Goal: Task Accomplishment & Management: Manage account settings

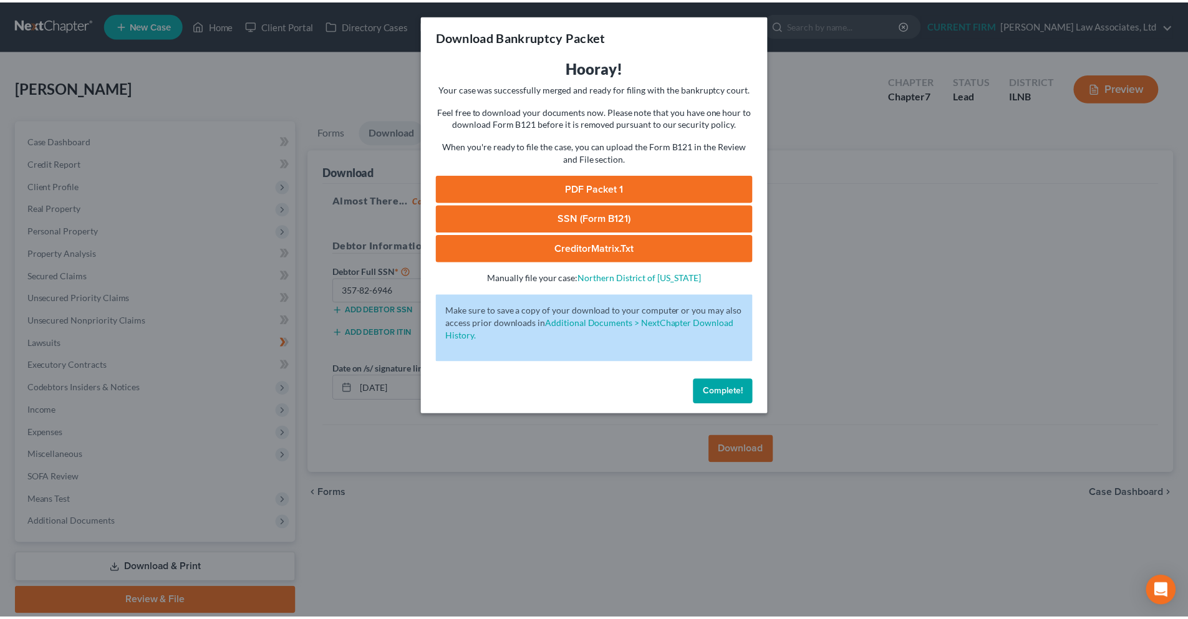
scroll to position [44, 0]
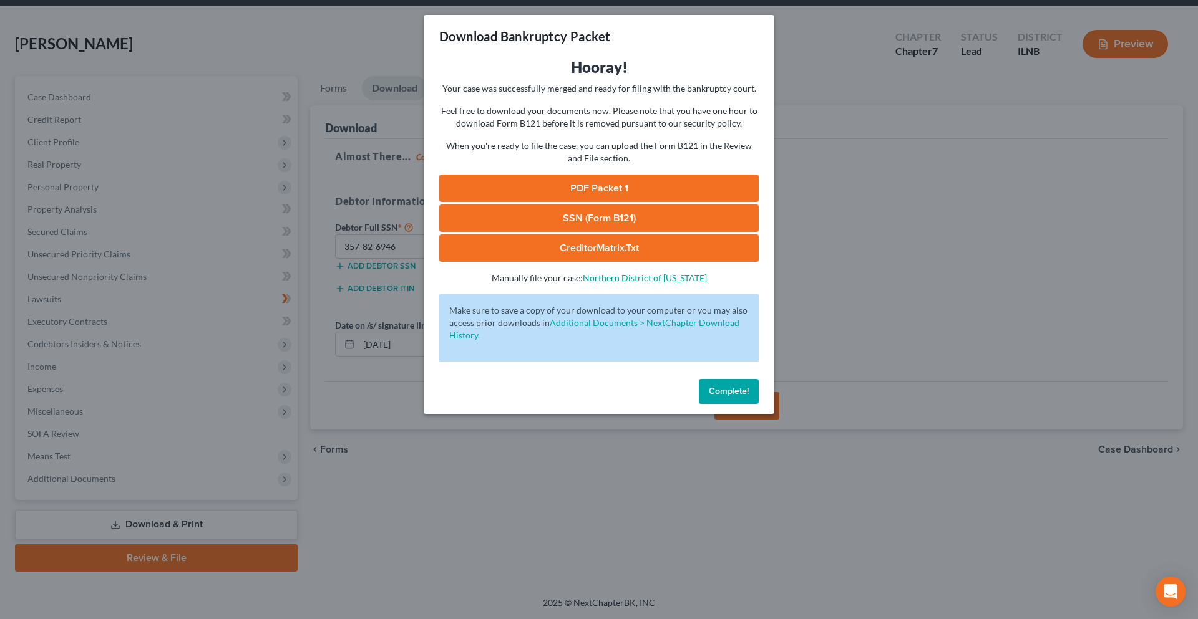
click at [583, 186] on link "PDF Packet 1" at bounding box center [598, 188] width 319 height 27
click at [641, 221] on link "SSN (Form B121)" at bounding box center [598, 218] width 319 height 27
click at [598, 254] on link "CreditorMatrix.txt" at bounding box center [598, 248] width 319 height 27
drag, startPoint x: 722, startPoint y: 394, endPoint x: 727, endPoint y: 387, distance: 8.4
click at [722, 394] on span "Complete!" at bounding box center [729, 391] width 40 height 11
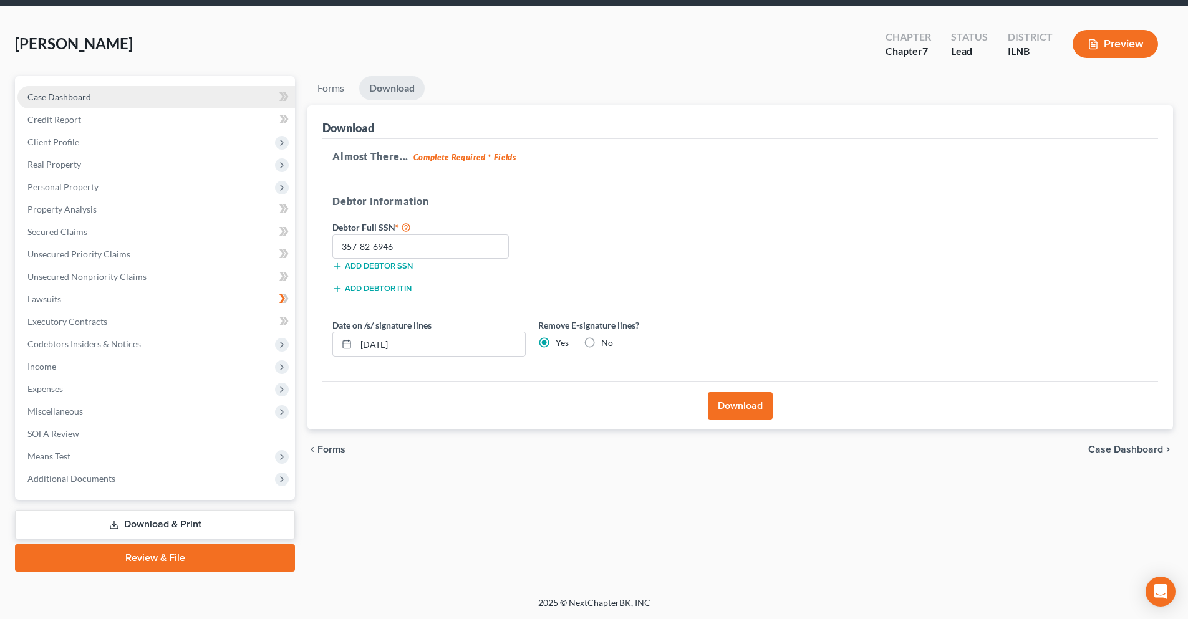
click at [135, 92] on link "Case Dashboard" at bounding box center [156, 97] width 278 height 22
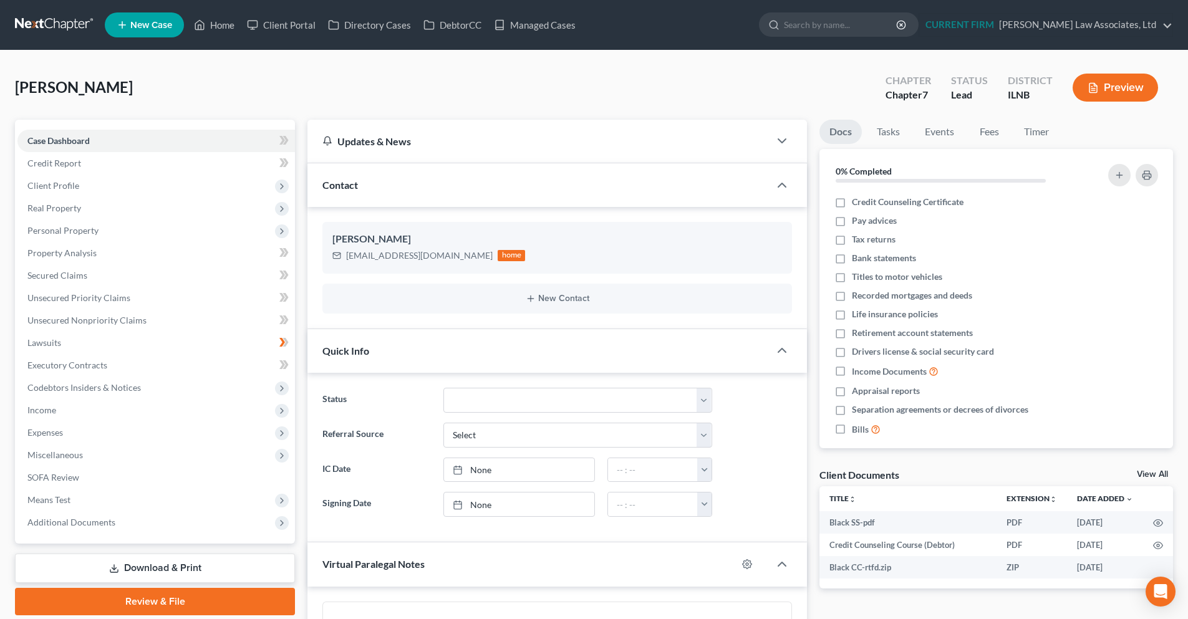
scroll to position [571, 0]
click at [1152, 473] on link "View All" at bounding box center [1152, 474] width 31 height 9
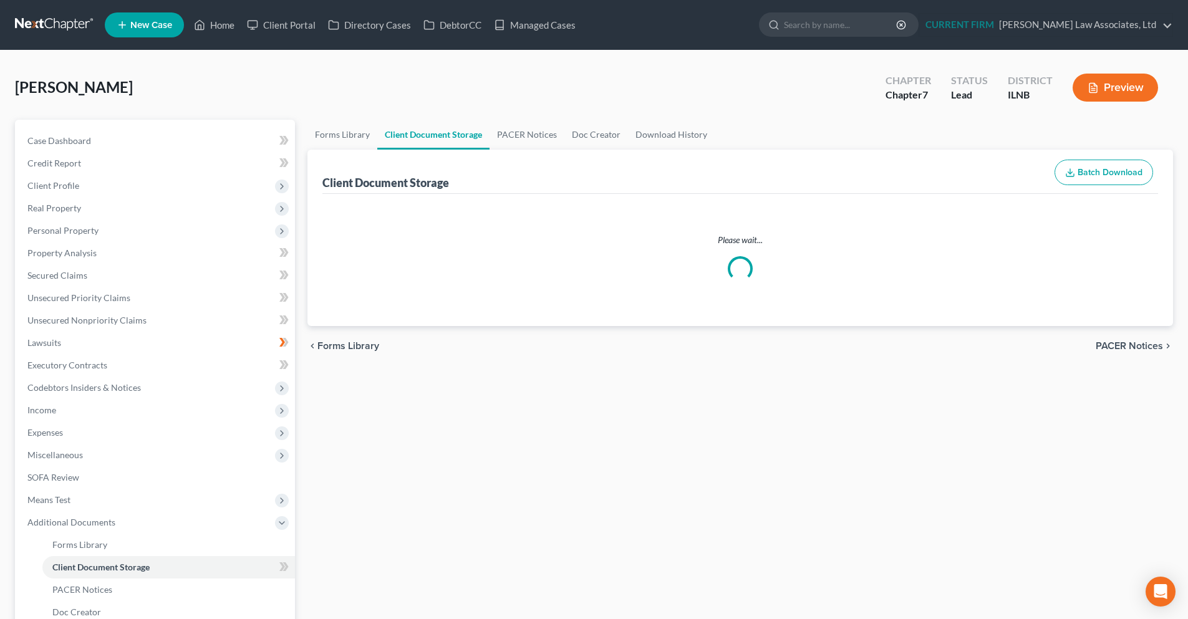
select select "0"
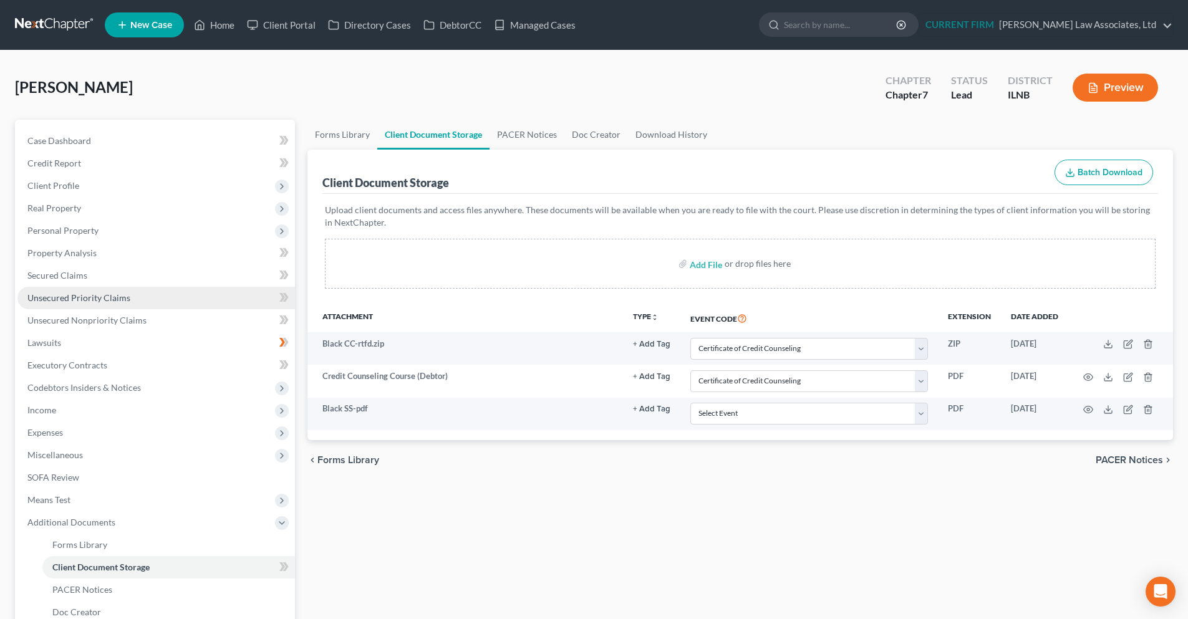
select select "0"
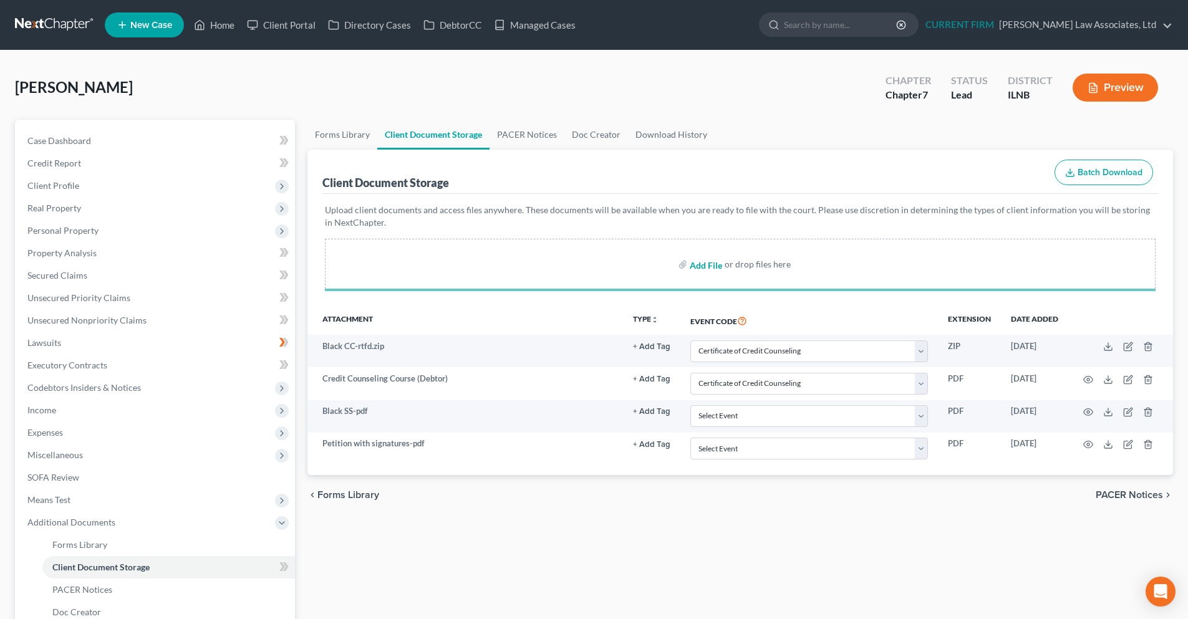
select select "0"
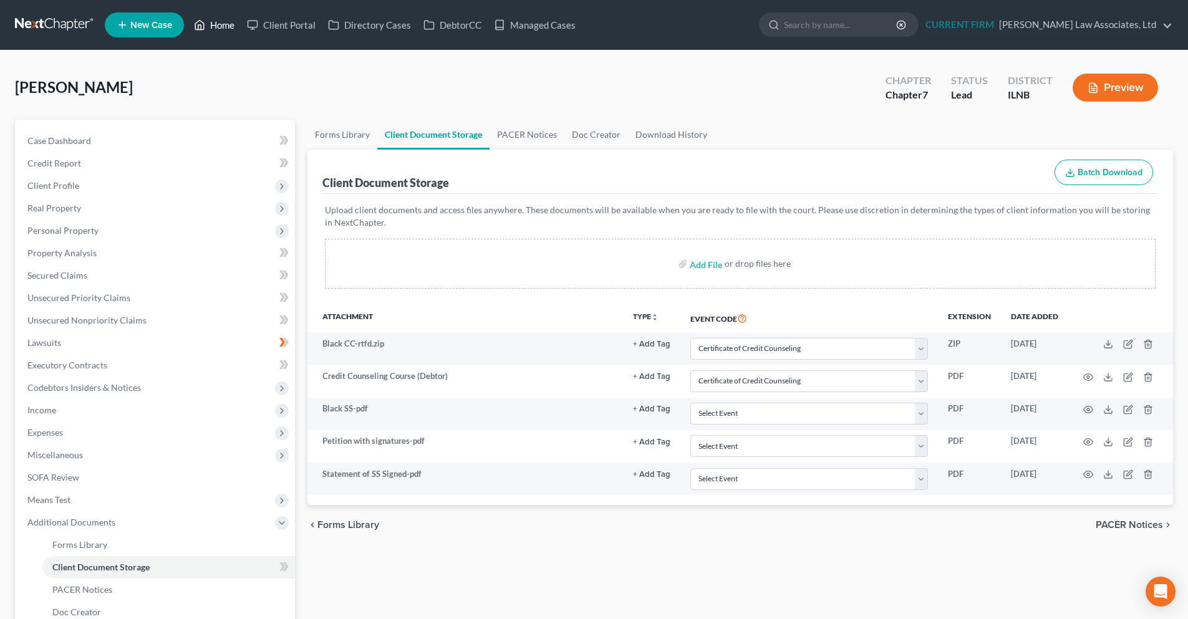
click at [223, 19] on link "Home" at bounding box center [214, 25] width 53 height 22
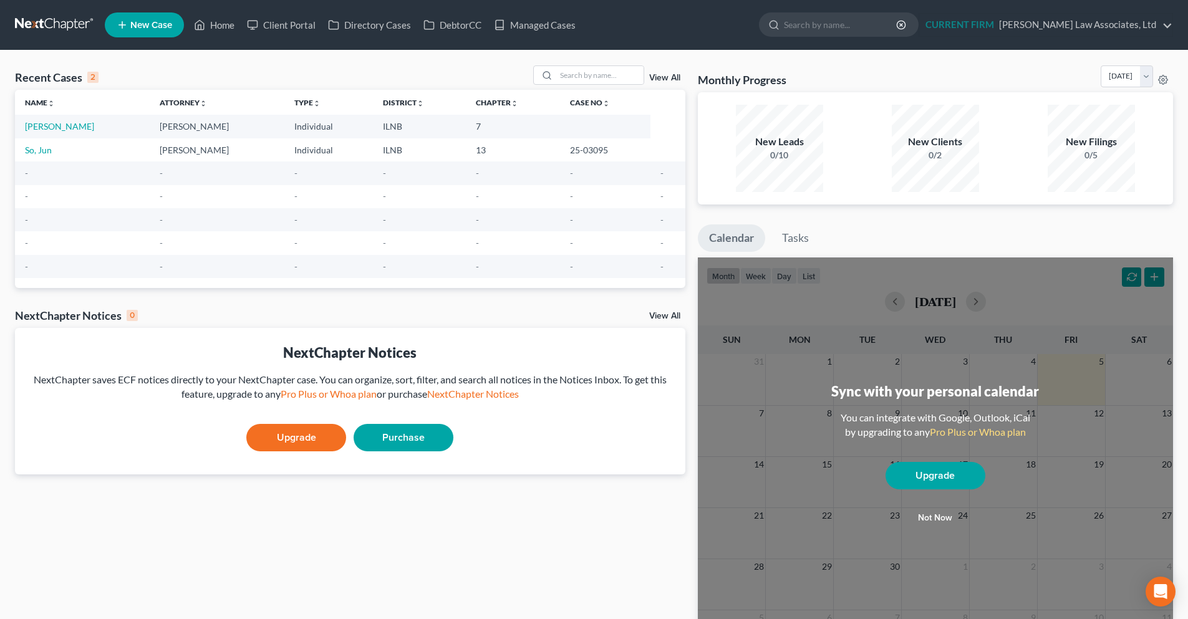
click at [63, 29] on link at bounding box center [55, 25] width 80 height 22
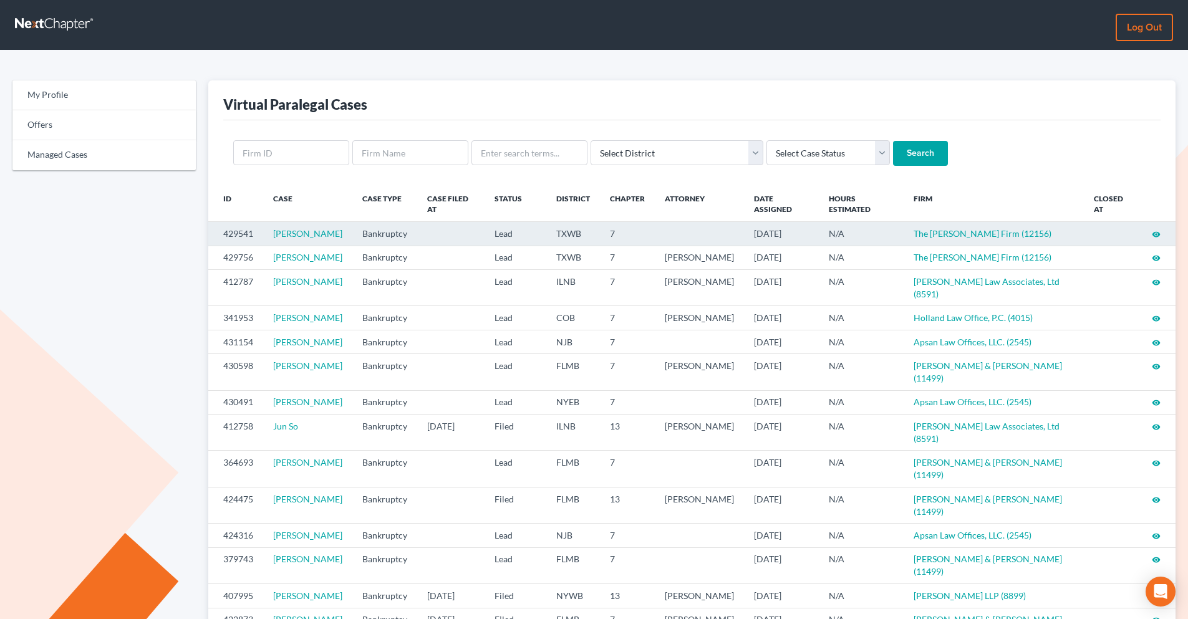
click at [1155, 235] on icon "visibility" at bounding box center [1156, 234] width 9 height 9
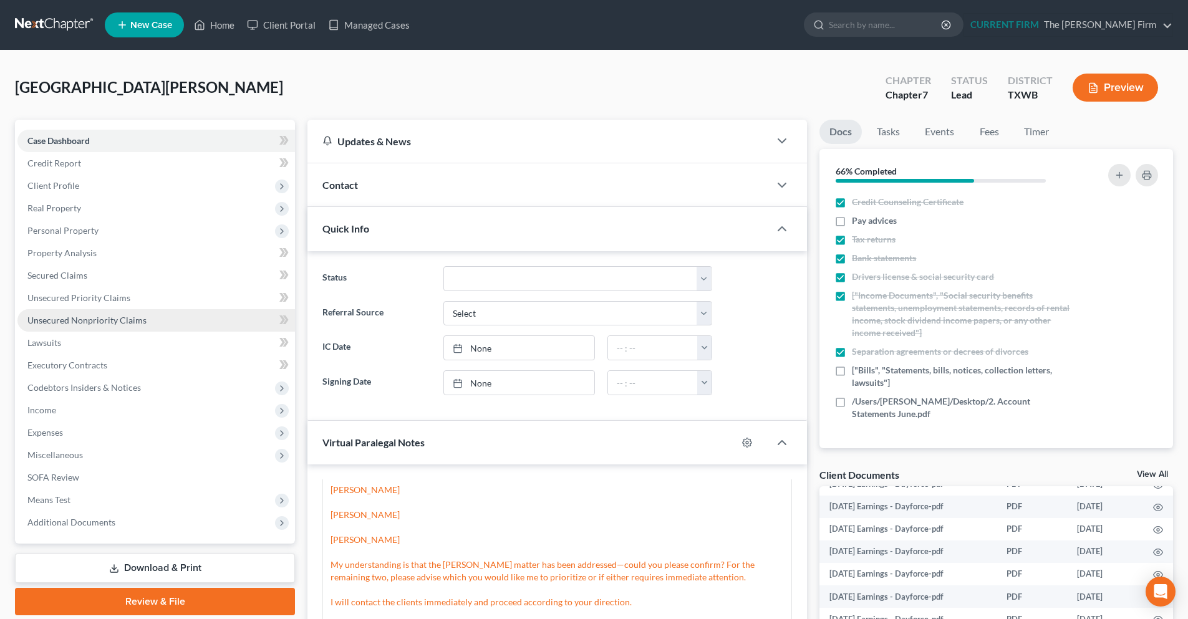
scroll to position [341, 0]
click at [37, 30] on link at bounding box center [55, 25] width 80 height 22
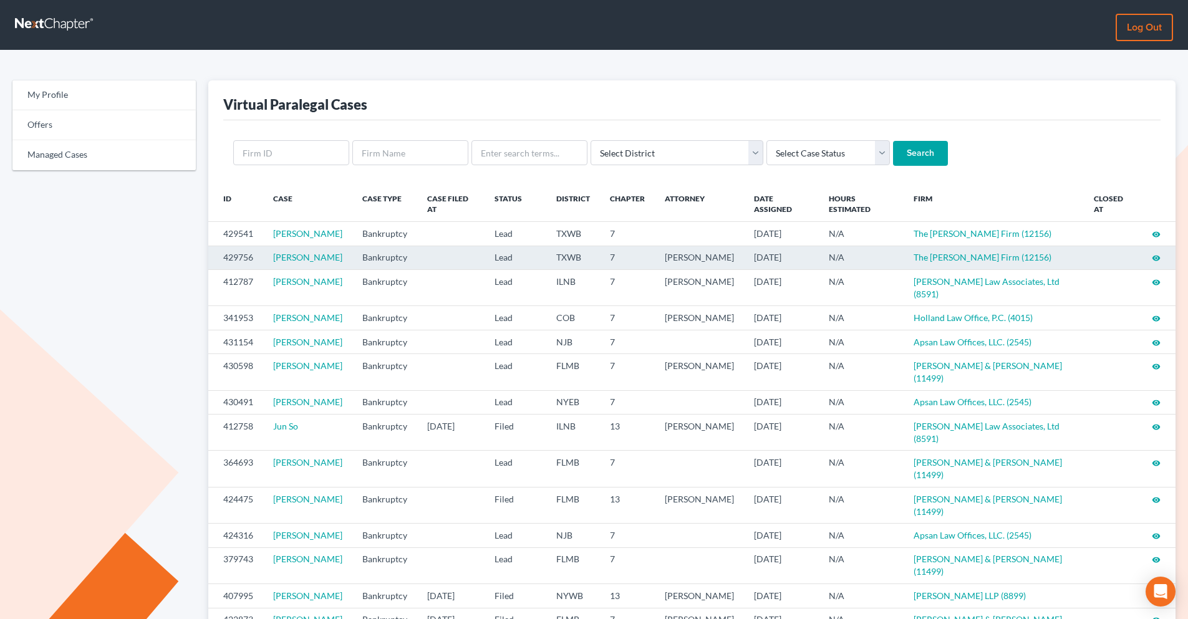
click at [1155, 263] on icon "visibility" at bounding box center [1156, 258] width 9 height 9
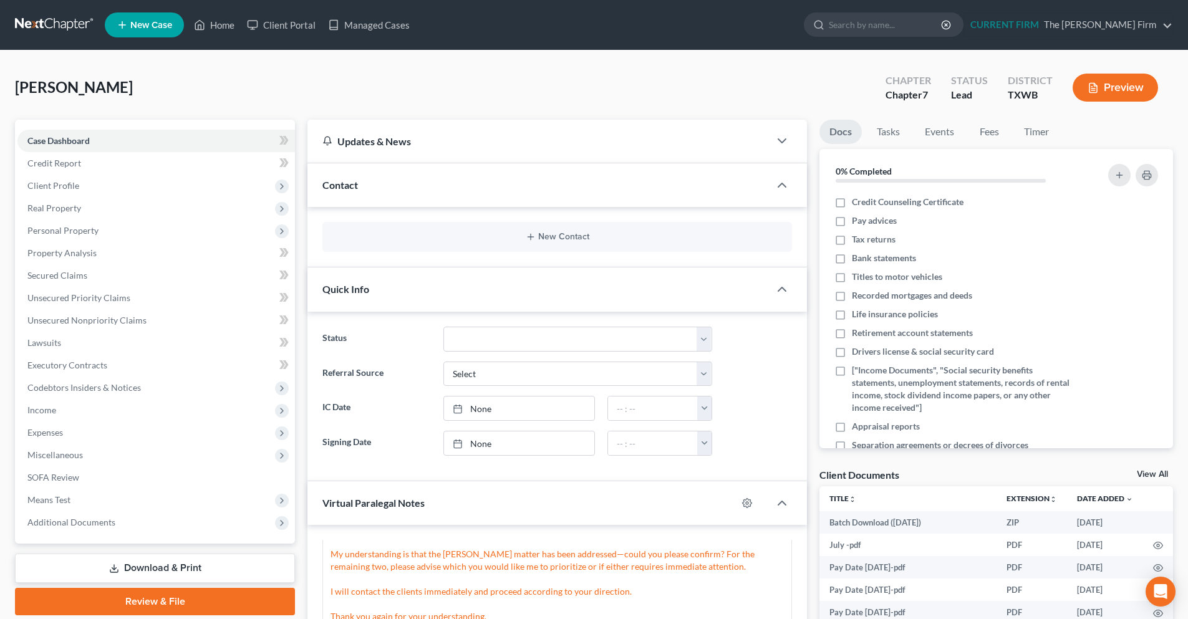
click at [39, 17] on link at bounding box center [55, 25] width 80 height 22
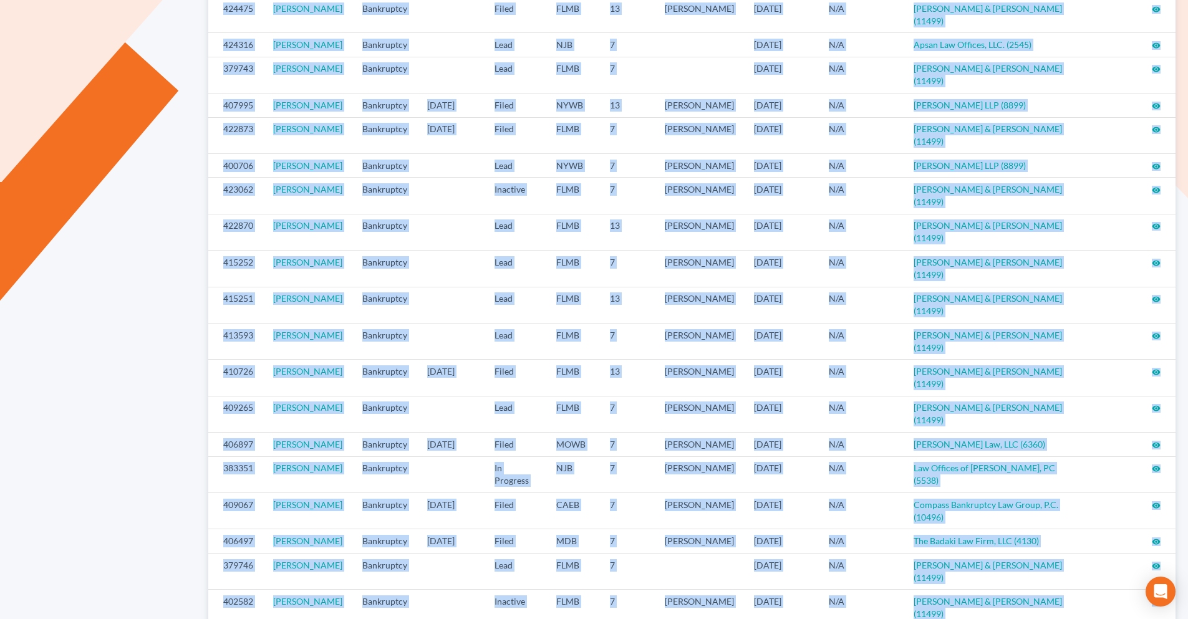
scroll to position [493, 0]
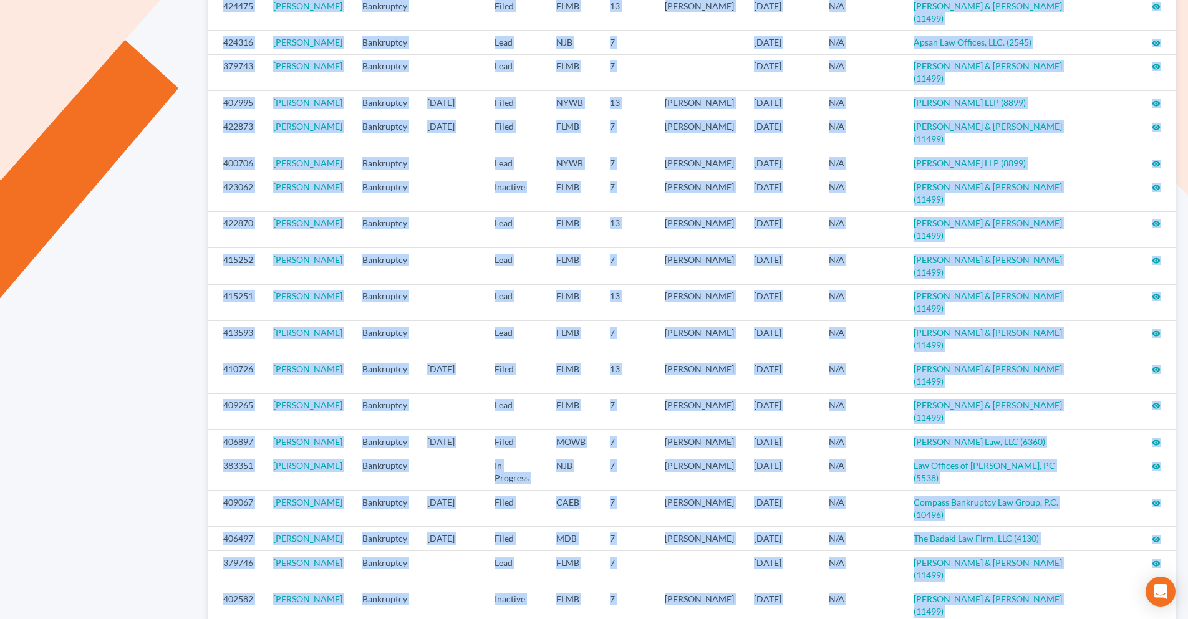
drag, startPoint x: 267, startPoint y: 157, endPoint x: 957, endPoint y: 563, distance: 800.2
click at [957, 563] on div "Virtual Paralegal Cases Select District Alabama - Middle Alabama - Northern Ala…" at bounding box center [691, 163] width 967 height 1152
copy div "Katherine Bergamo Bankruptcy Lead TXWB 7 09/04/2025 N/A The Lott Firm (12156) v…"
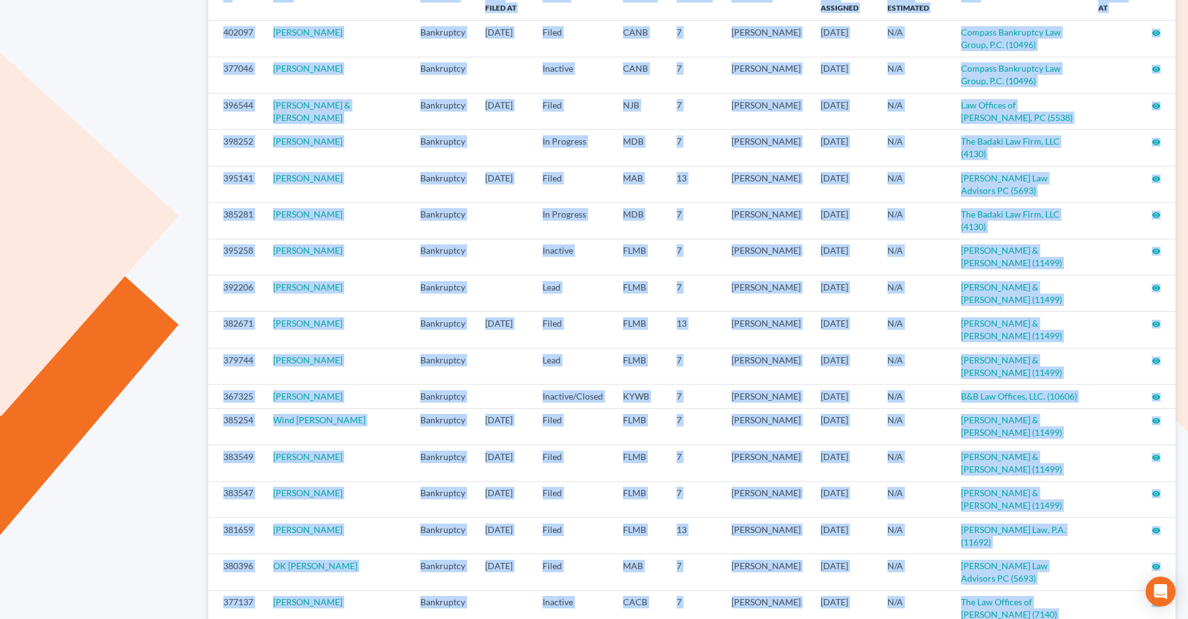
scroll to position [239, 0]
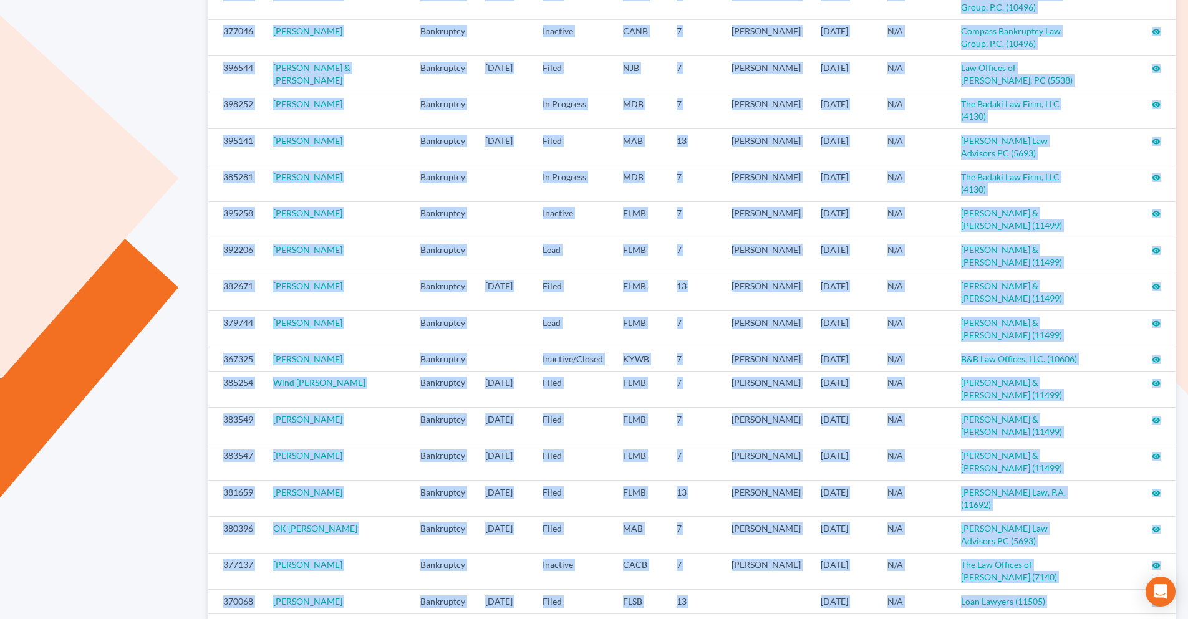
drag, startPoint x: 225, startPoint y: 220, endPoint x: 927, endPoint y: 594, distance: 795.5
click at [927, 594] on div "My Profile Offers Managed Cases Virtual Paralegal Cases Select District [US_STA…" at bounding box center [594, 279] width 1188 height 935
click at [853, 569] on div "My Profile Offers Managed Cases Virtual Paralegal Cases Select District [US_STA…" at bounding box center [594, 279] width 1188 height 935
drag, startPoint x: 220, startPoint y: 189, endPoint x: 923, endPoint y: 617, distance: 823.8
click at [923, 617] on div "Log out My Profile Offers Managed Cases Virtual Paralegal Cases Select District…" at bounding box center [594, 265] width 1188 height 1008
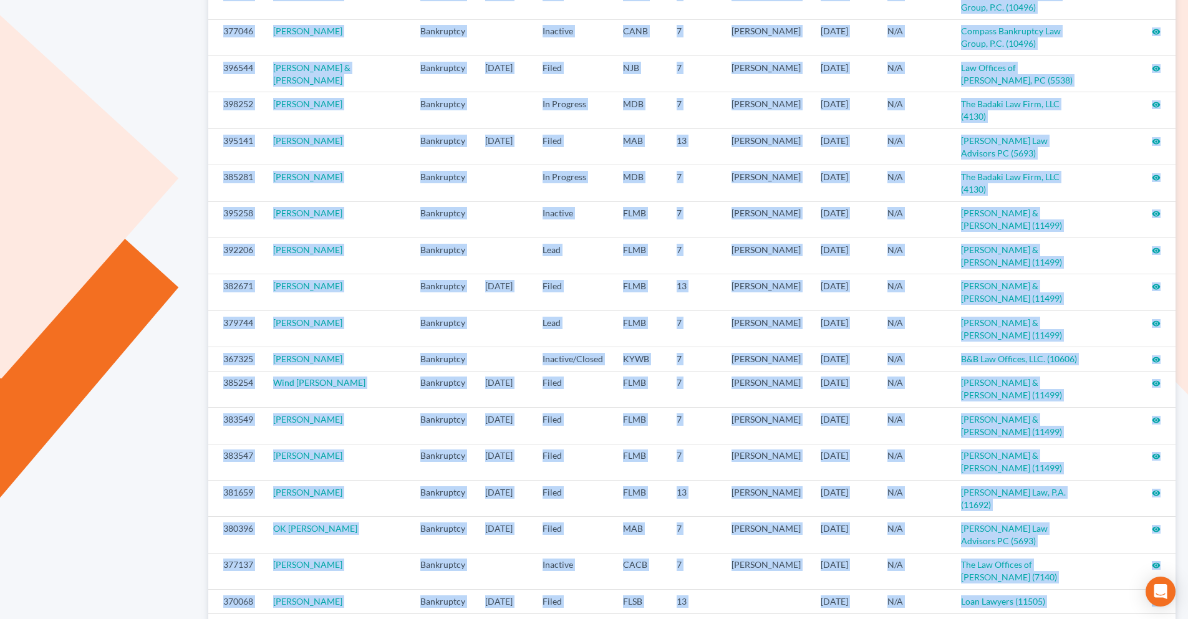
copy div "ID Case Case Type Case Filed At Status District Chapter Attorney Date Assigned …"
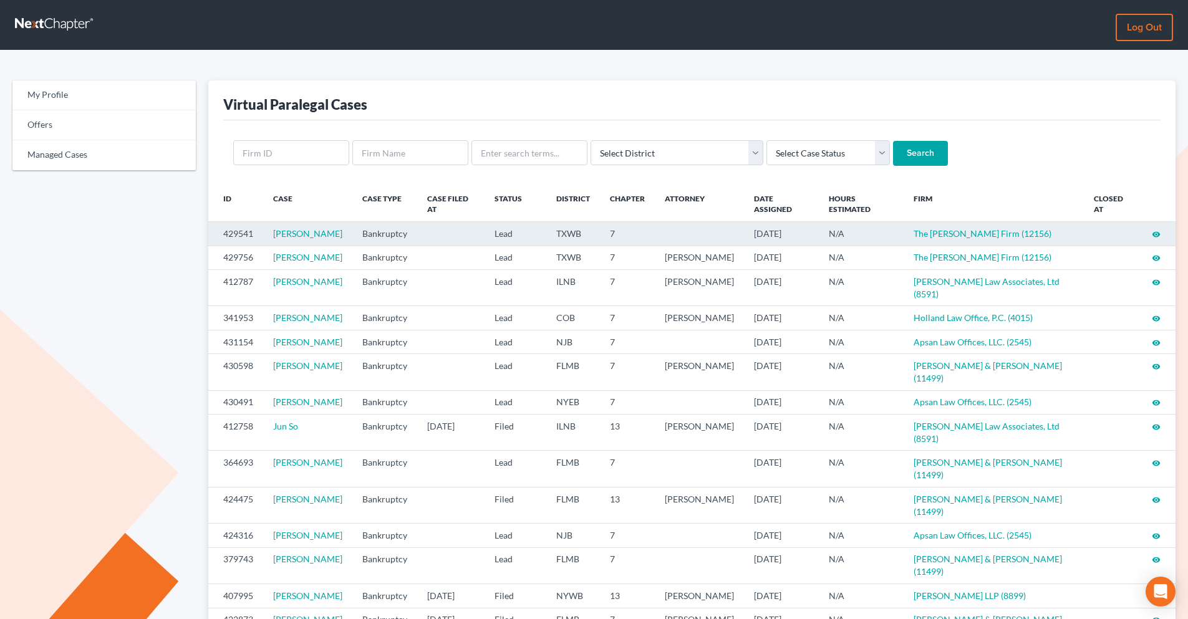
click at [219, 224] on td "429541" at bounding box center [235, 234] width 55 height 24
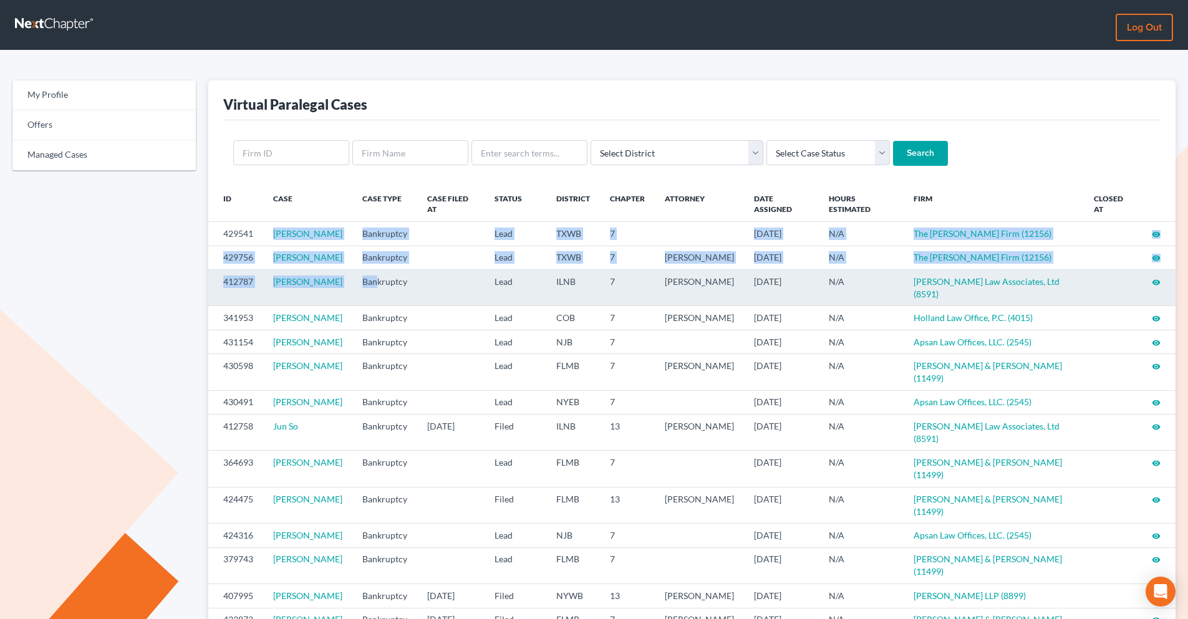
drag, startPoint x: 271, startPoint y: 229, endPoint x: 380, endPoint y: 288, distance: 124.5
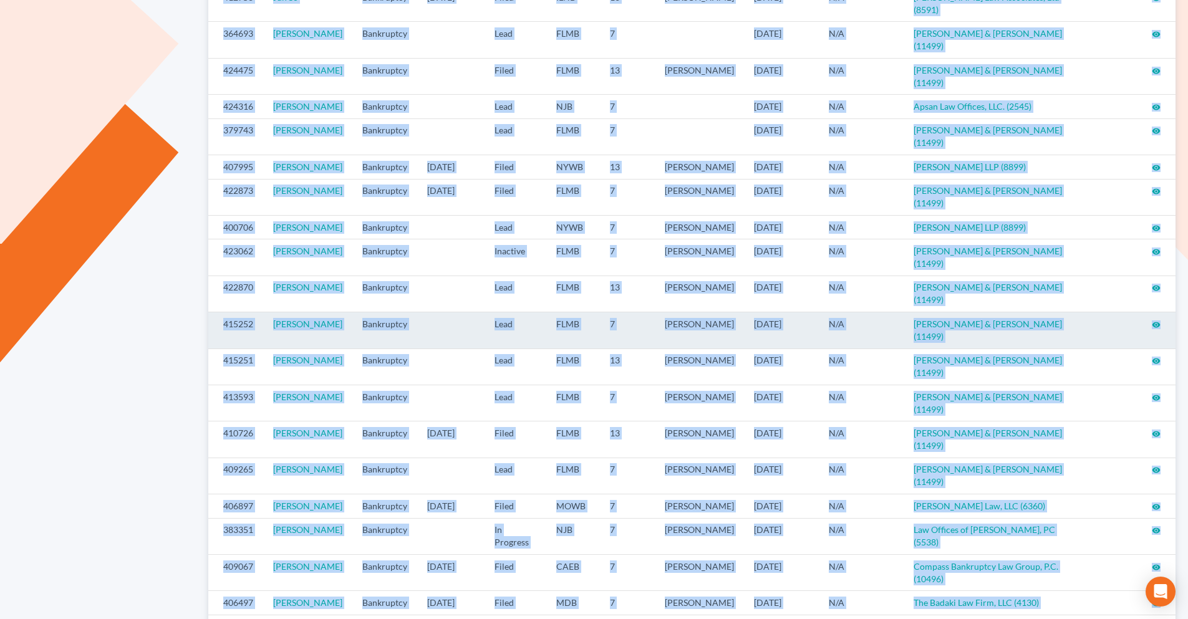
scroll to position [503, 0]
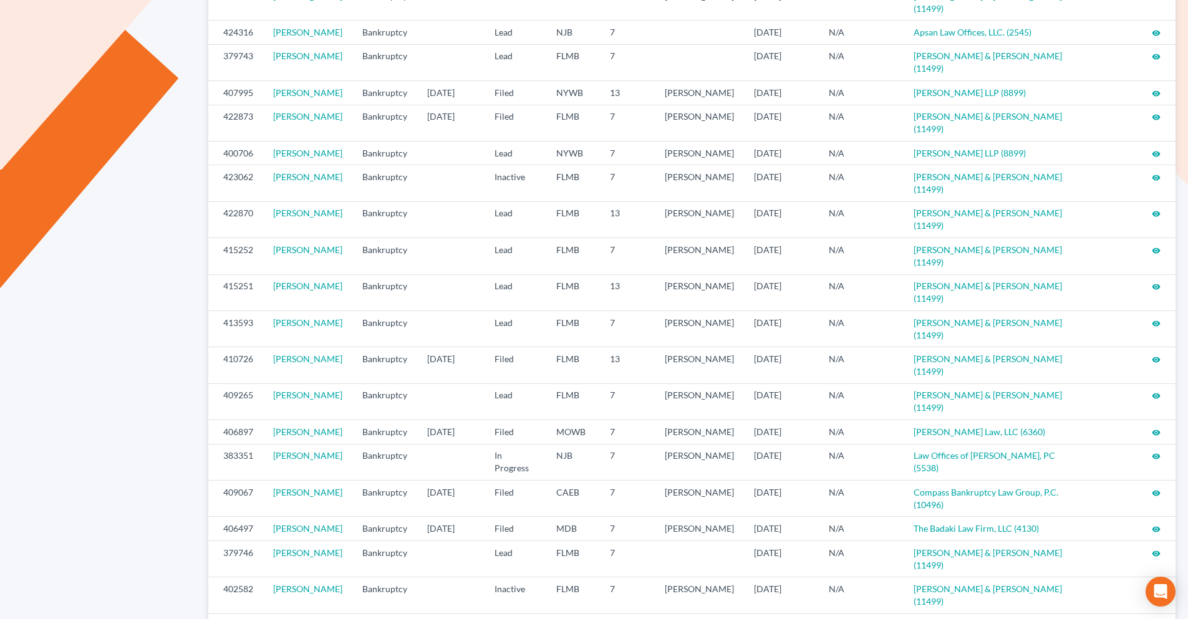
drag, startPoint x: 226, startPoint y: 191, endPoint x: 949, endPoint y: 530, distance: 798.6
click at [949, 530] on div "ID Case Case Type Case Filed At Status District Chapter Attorney Date Assigned …" at bounding box center [691, 190] width 967 height 1014
copy thead "I"
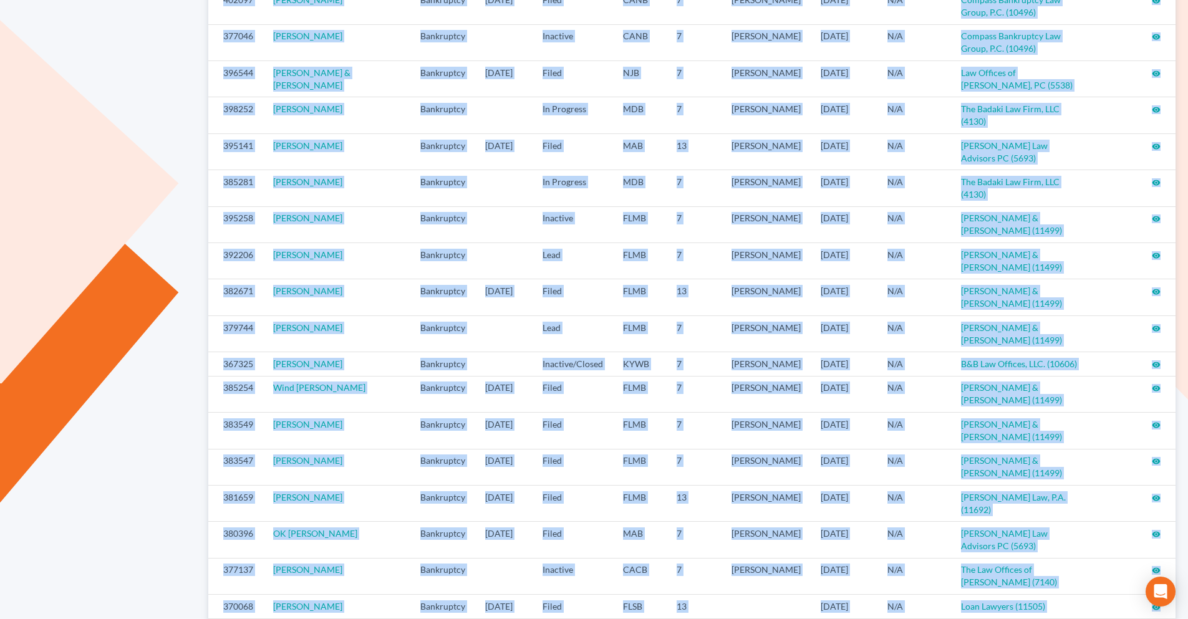
scroll to position [239, 0]
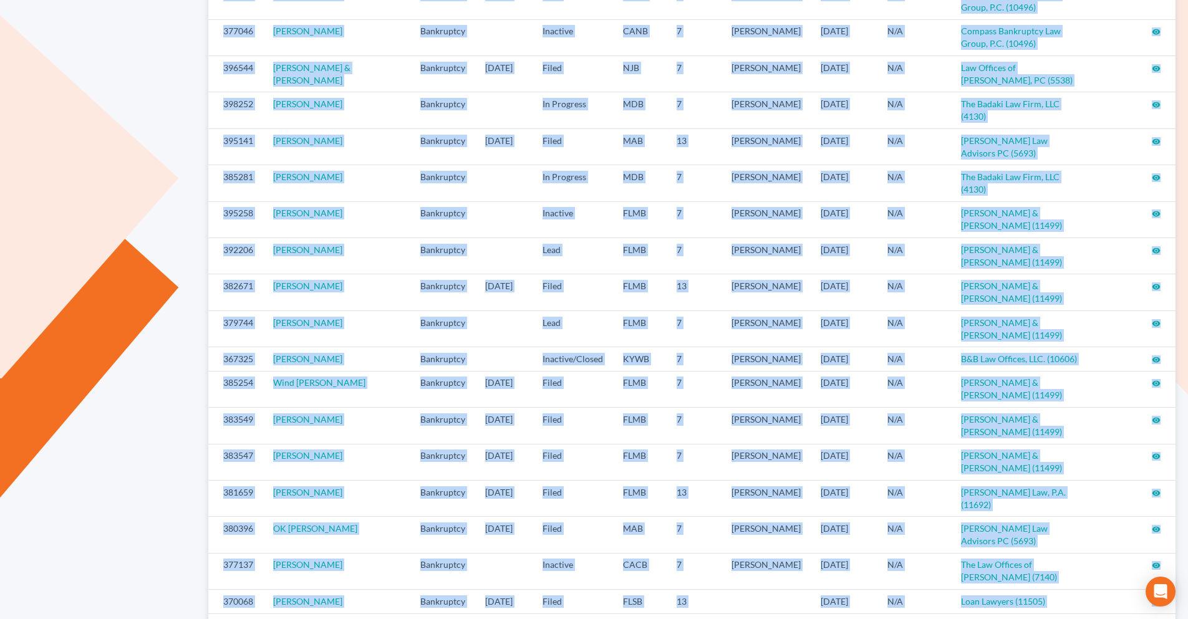
drag, startPoint x: 218, startPoint y: 223, endPoint x: 752, endPoint y: 543, distance: 622.7
click at [752, 543] on div "Virtual Paralegal Cases Select District [US_STATE] - [GEOGRAPHIC_DATA] [US_STAT…" at bounding box center [691, 279] width 967 height 875
copy div "402097 Nicholas Leal Bankruptcy 04/30/2025 Filed CANB 7 Reno Fernandez 02/05/20…"
click at [385, 572] on div "My Profile Offers Managed Cases Virtual Paralegal Cases Select District Alabama…" at bounding box center [594, 279] width 1188 height 935
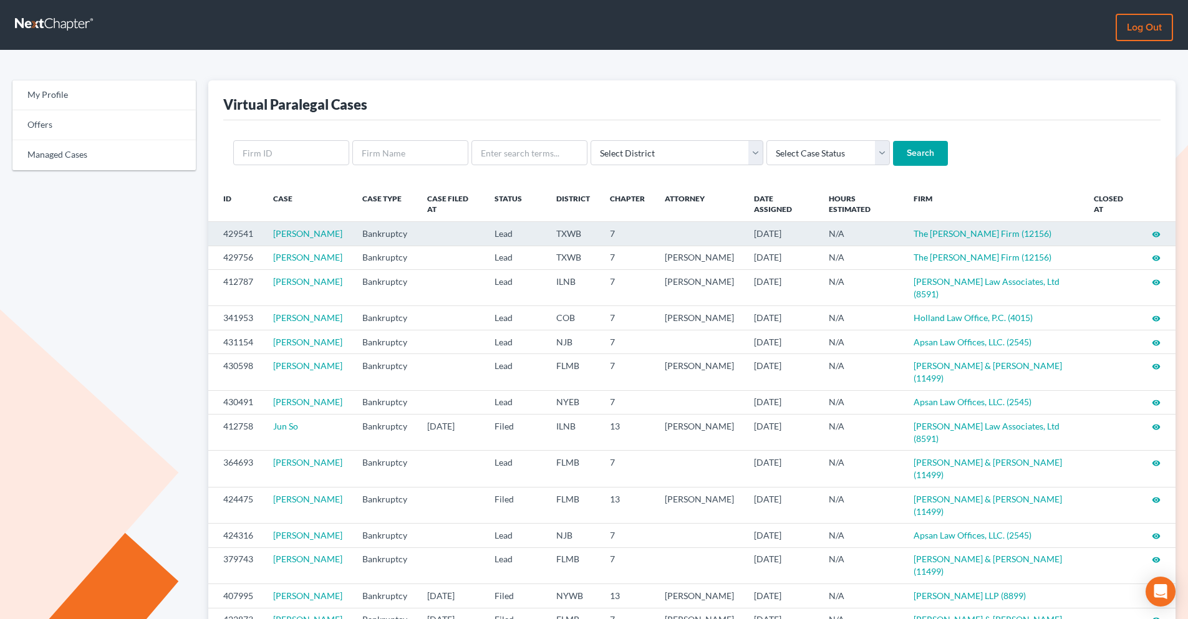
click at [1155, 233] on icon "visibility" at bounding box center [1156, 234] width 9 height 9
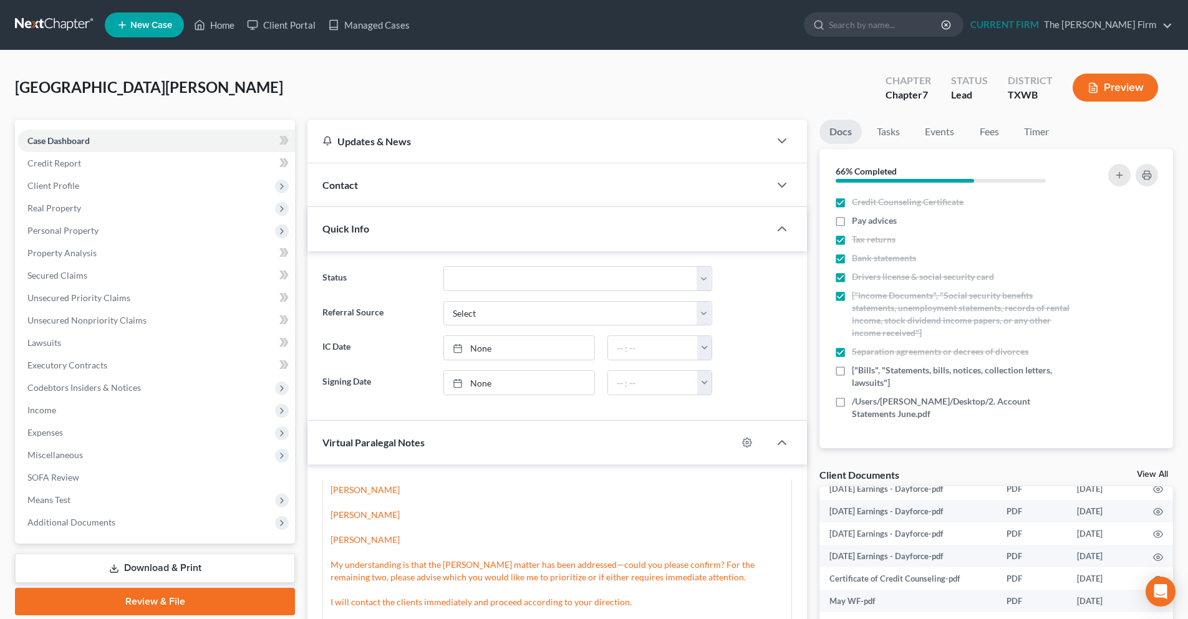
scroll to position [528, 0]
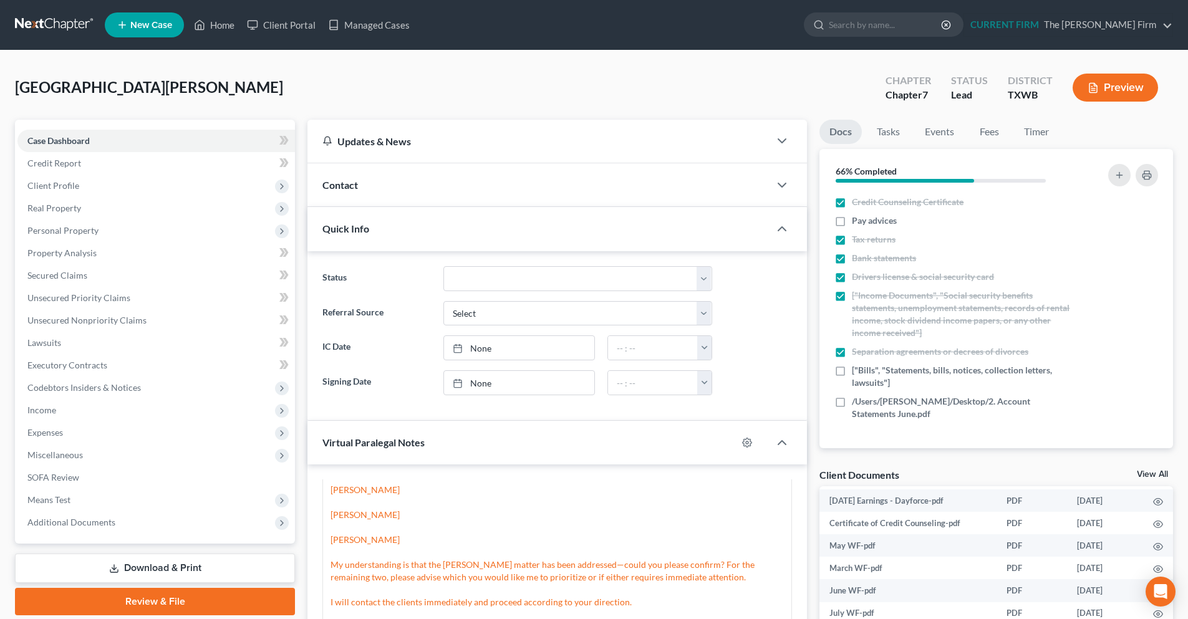
drag, startPoint x: 1153, startPoint y: 473, endPoint x: 1102, endPoint y: 473, distance: 51.1
click at [1153, 473] on link "View All" at bounding box center [1152, 474] width 31 height 9
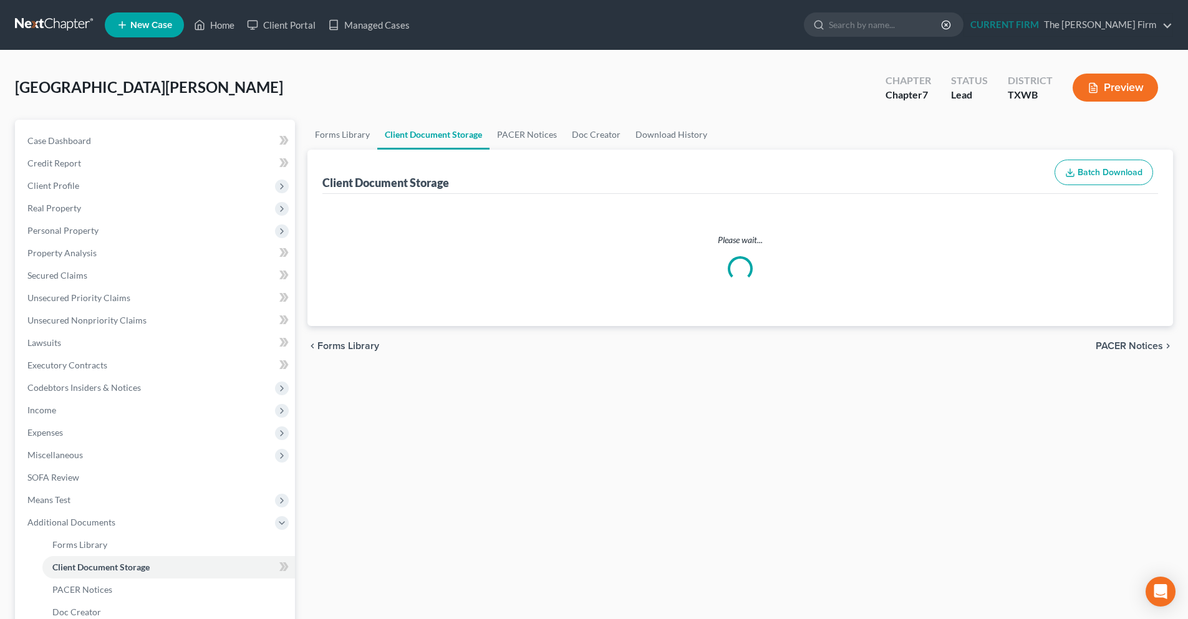
select select "0"
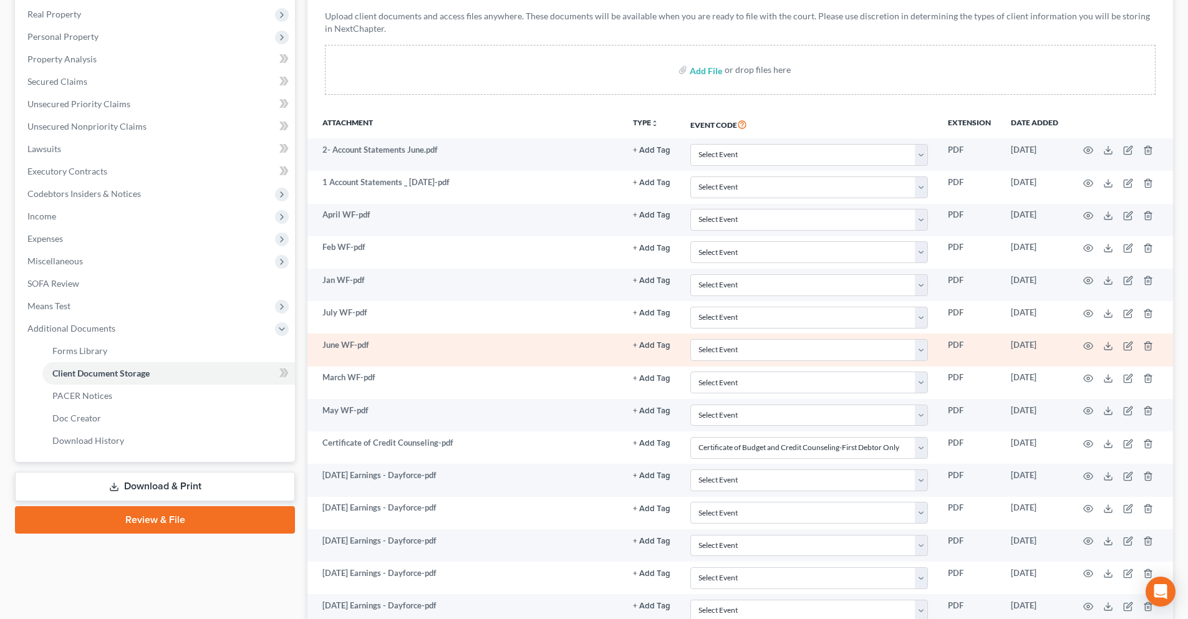
scroll to position [75, 0]
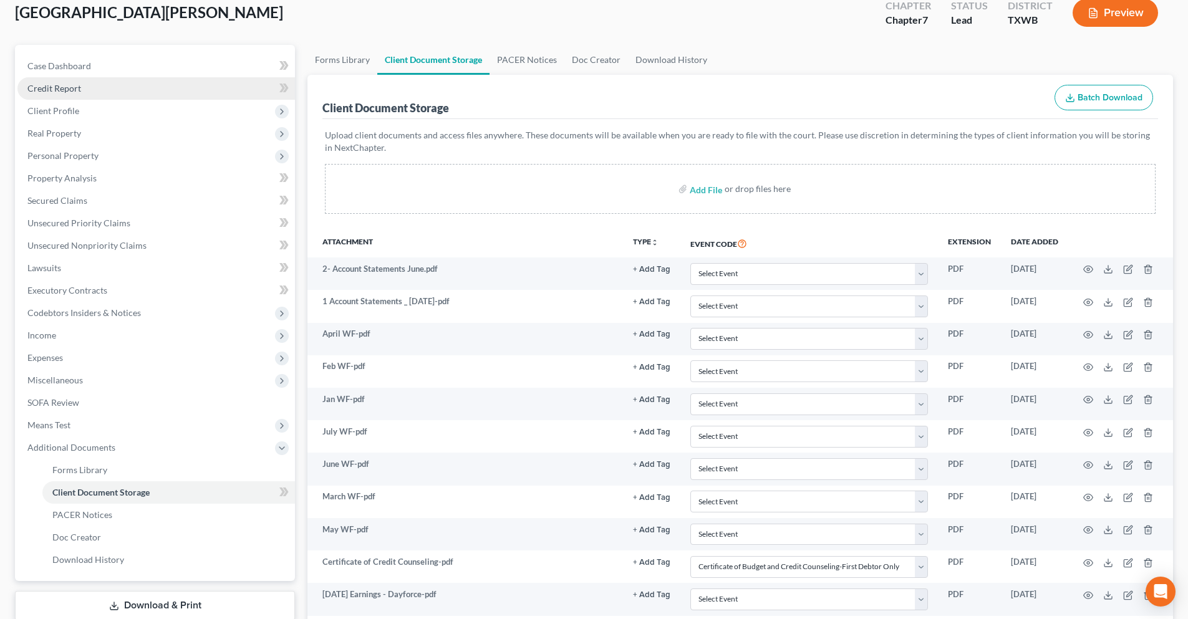
click at [77, 93] on span "Credit Report" at bounding box center [54, 88] width 54 height 11
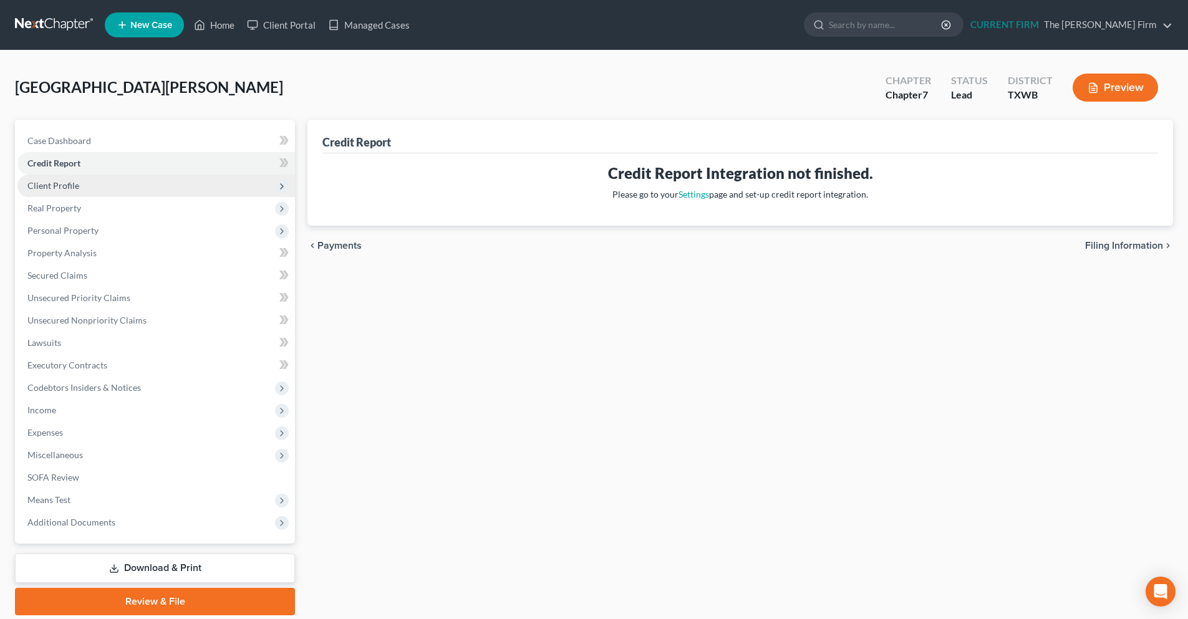
click at [55, 188] on span "Client Profile" at bounding box center [53, 185] width 52 height 11
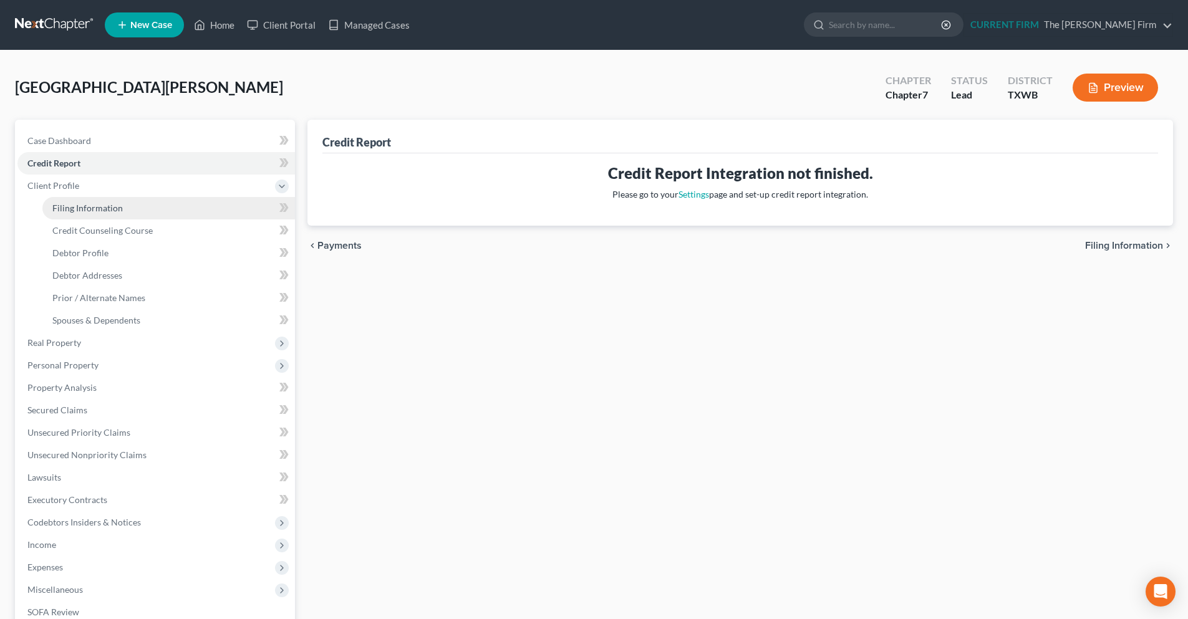
click at [71, 215] on link "Filing Information" at bounding box center [168, 208] width 253 height 22
select select "1"
select select "0"
select select "45"
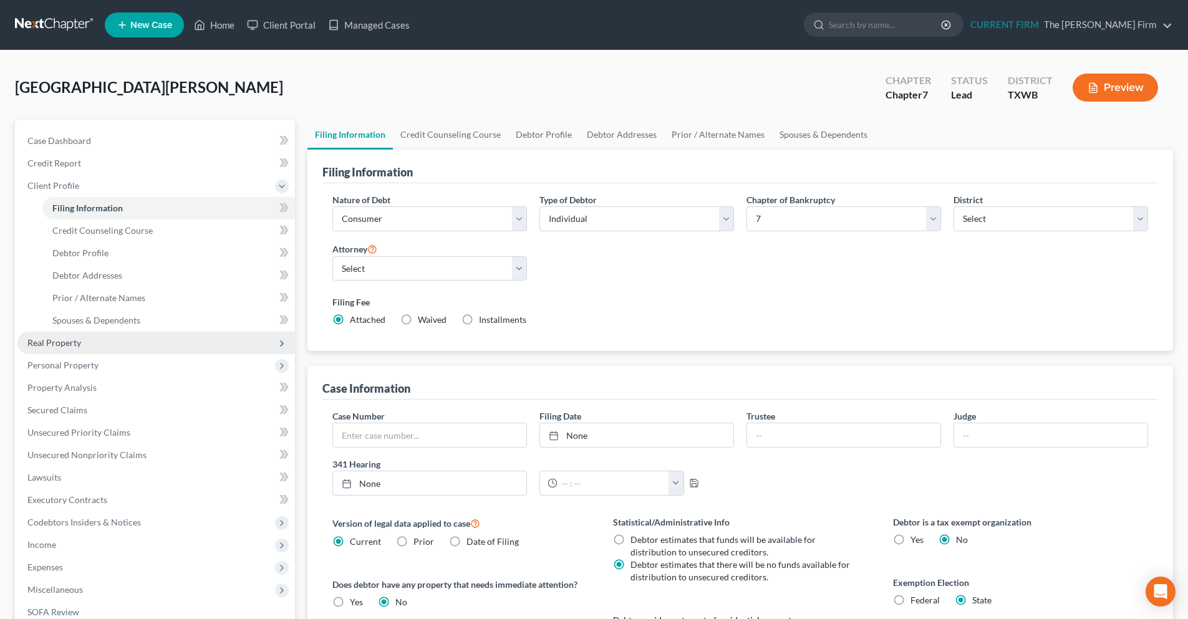
click at [80, 339] on span "Real Property" at bounding box center [156, 343] width 278 height 22
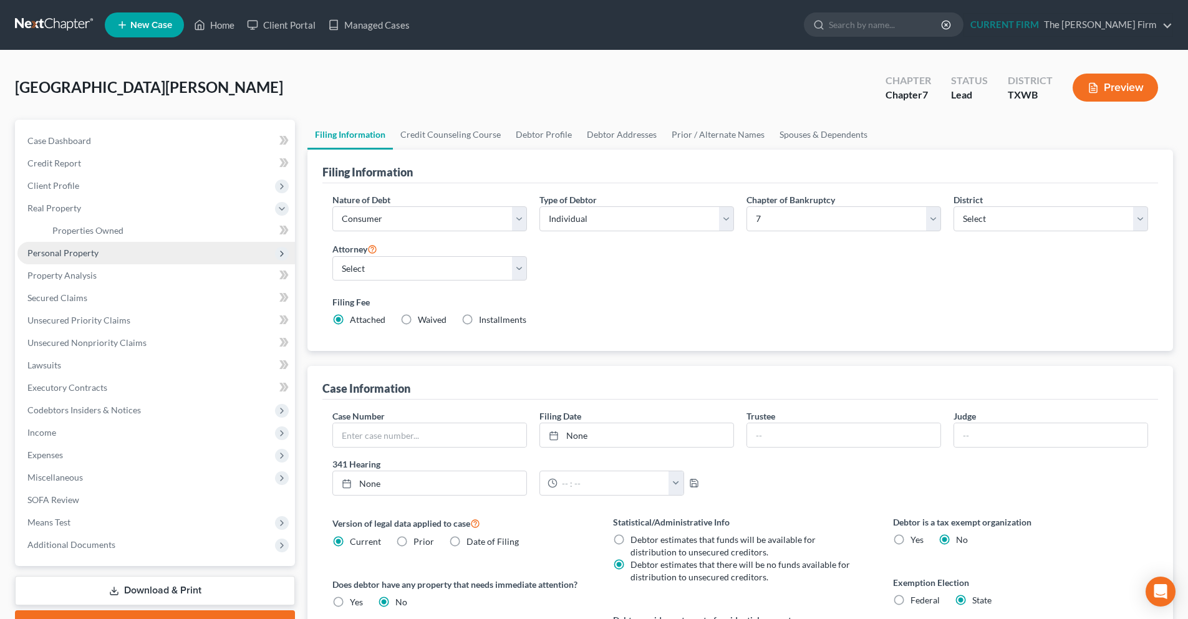
click at [79, 259] on span "Personal Property" at bounding box center [156, 253] width 278 height 22
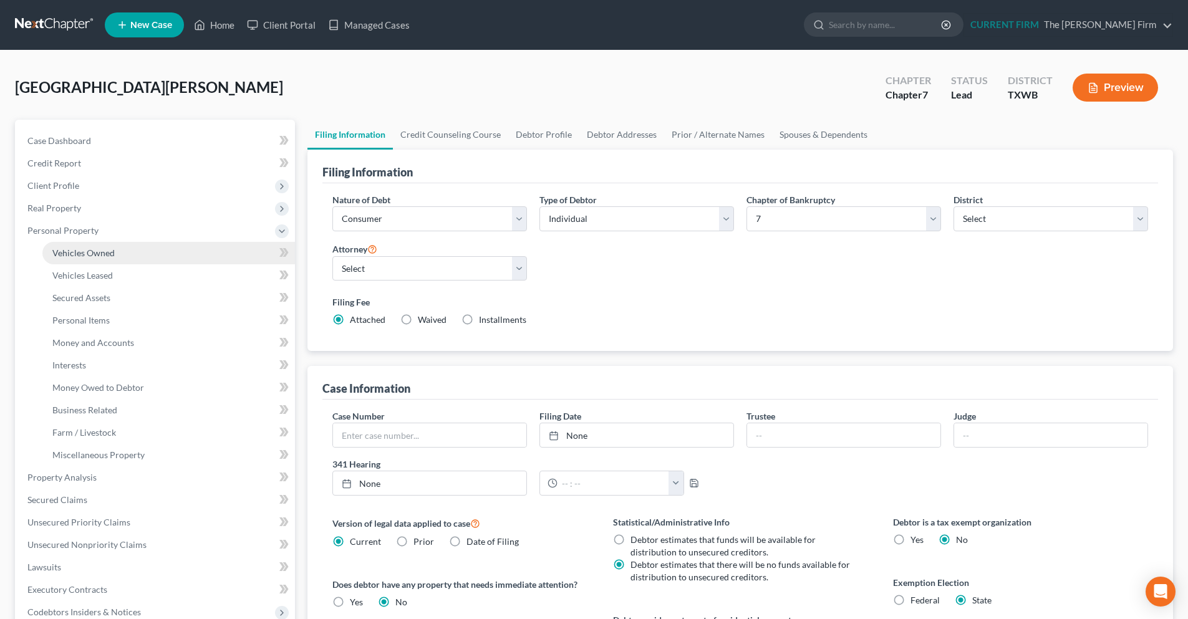
click at [86, 255] on span "Vehicles Owned" at bounding box center [83, 253] width 62 height 11
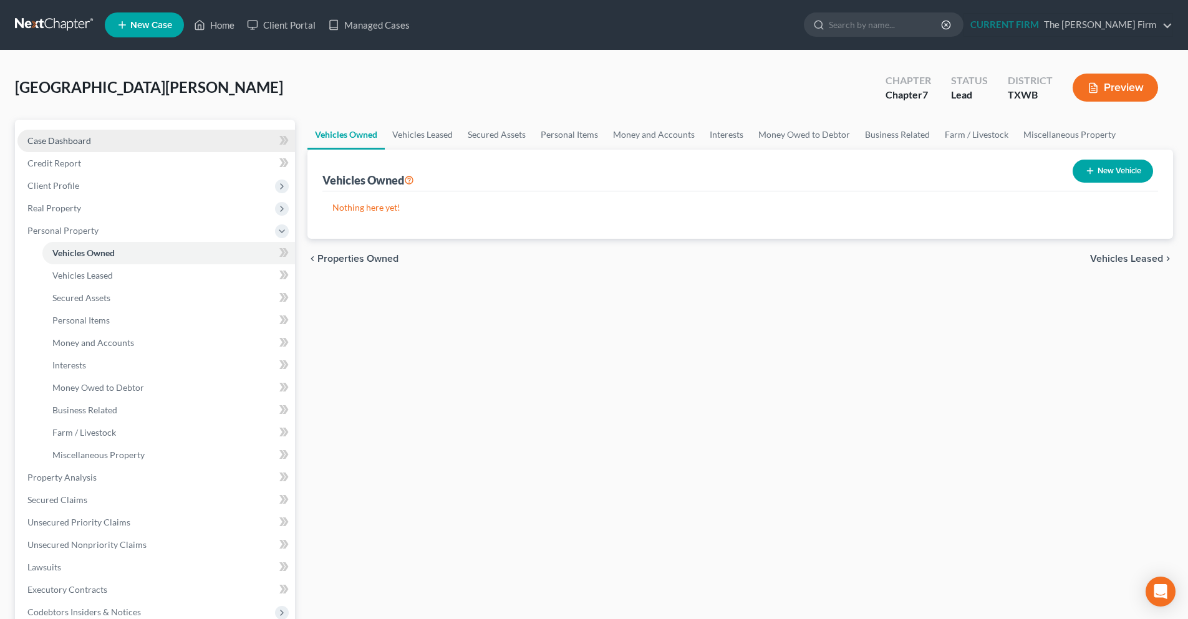
click at [81, 136] on span "Case Dashboard" at bounding box center [59, 140] width 64 height 11
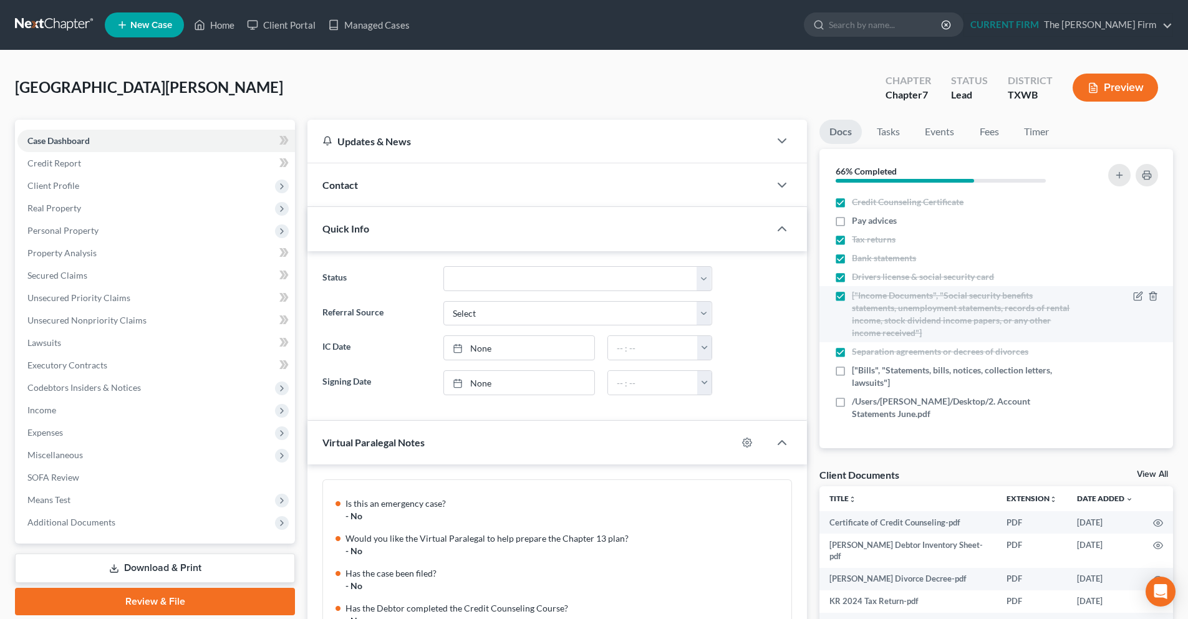
scroll to position [426, 0]
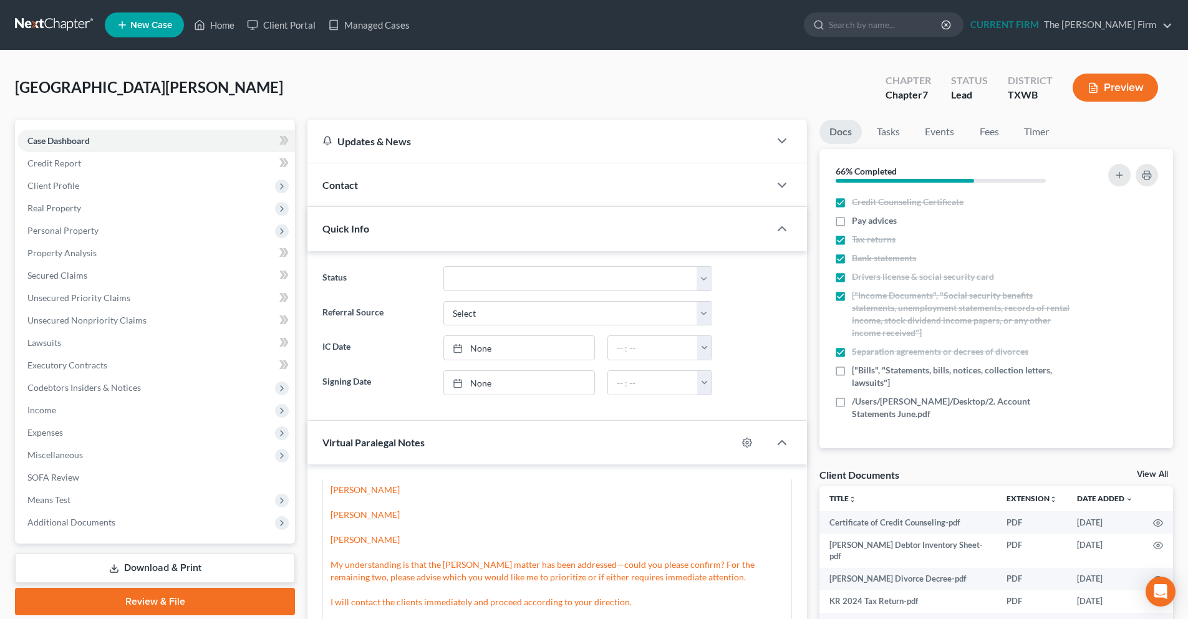
click at [1160, 472] on link "View All" at bounding box center [1152, 474] width 31 height 9
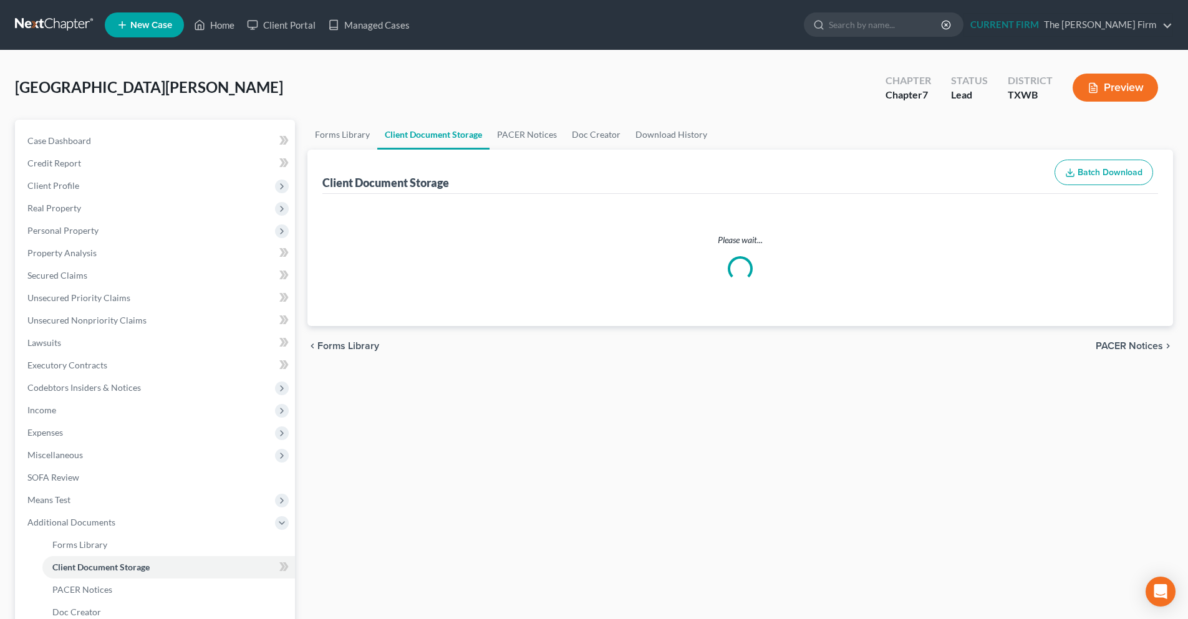
select select "0"
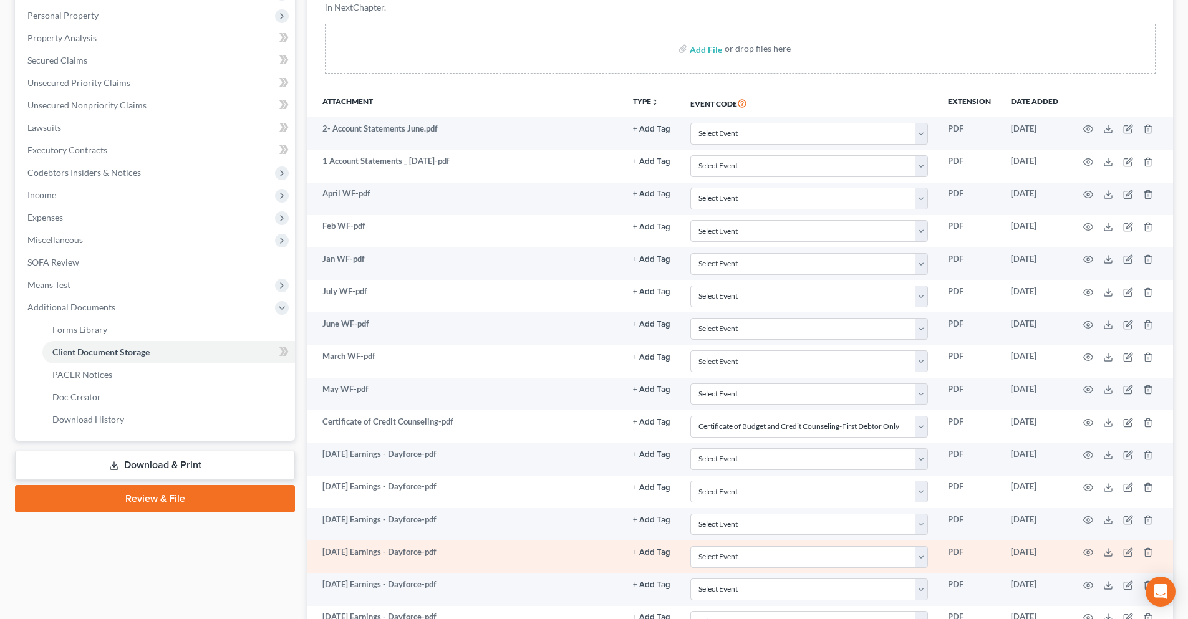
scroll to position [137, 0]
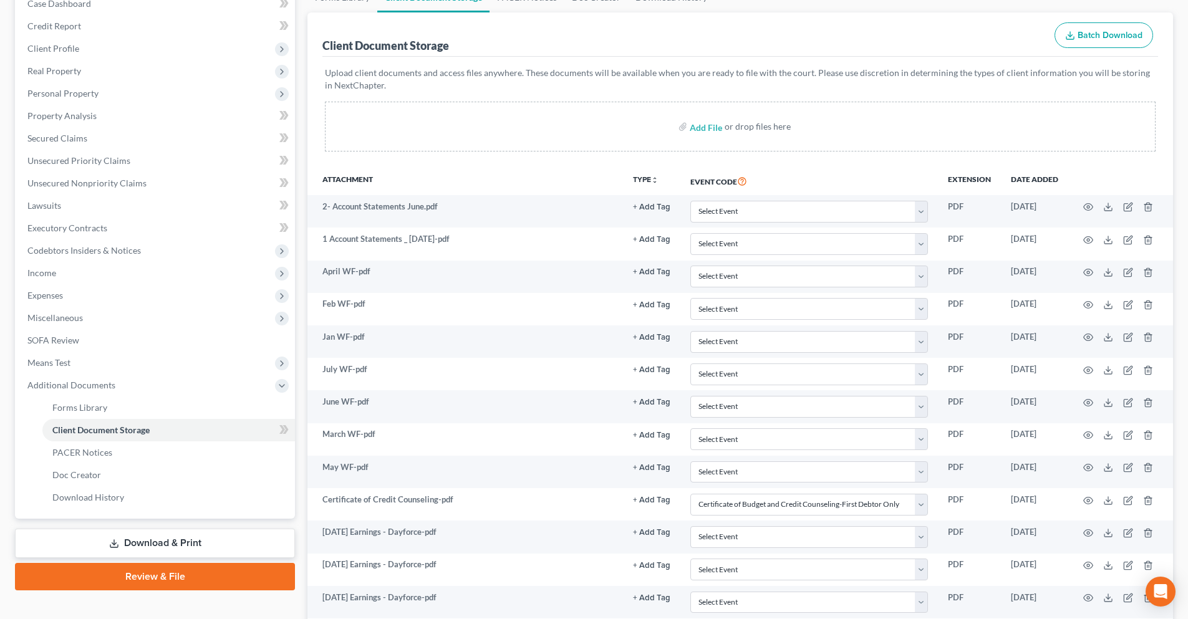
click at [1080, 28] on button "Batch Download" at bounding box center [1104, 35] width 99 height 26
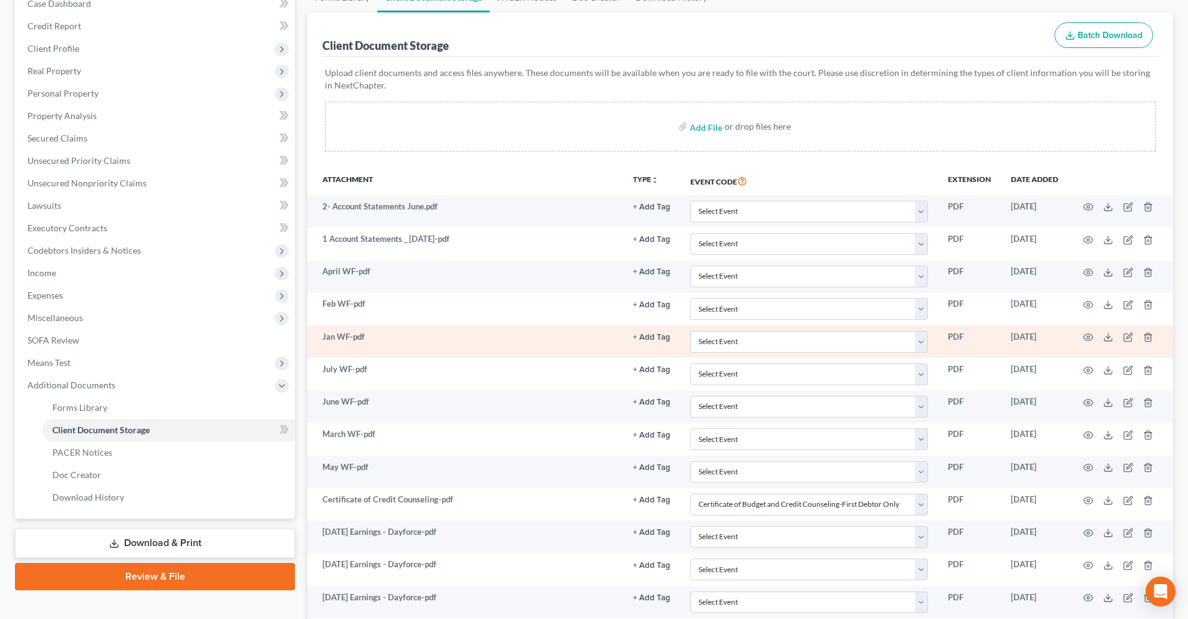
select select "0"
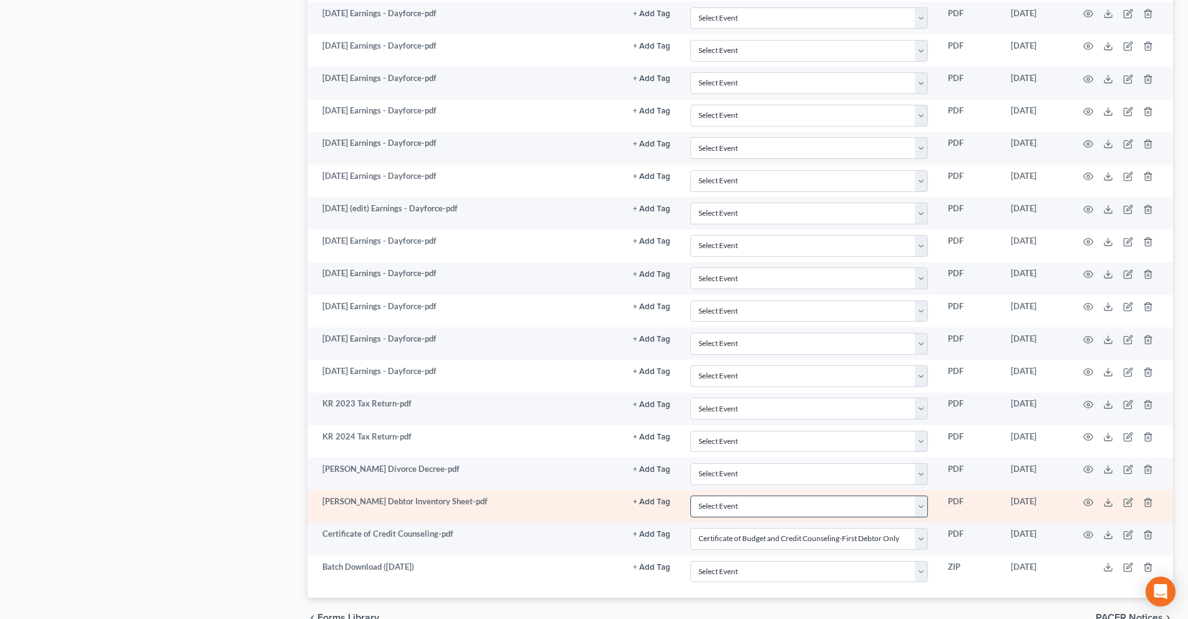
scroll to position [918, 0]
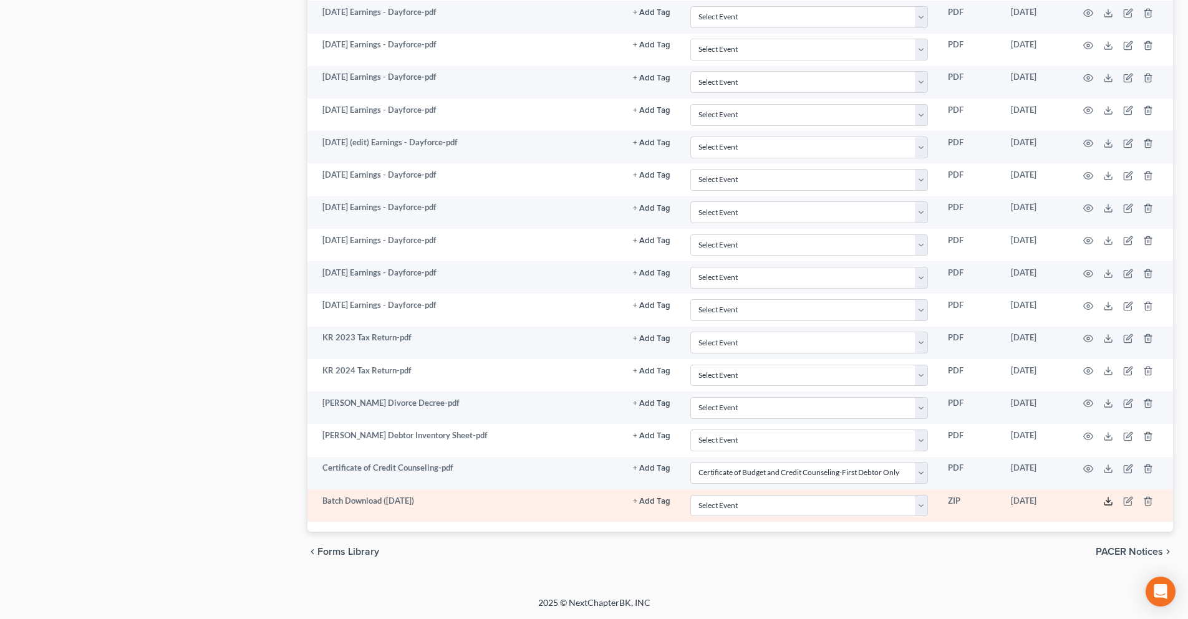
click at [1105, 501] on icon at bounding box center [1108, 501] width 10 height 10
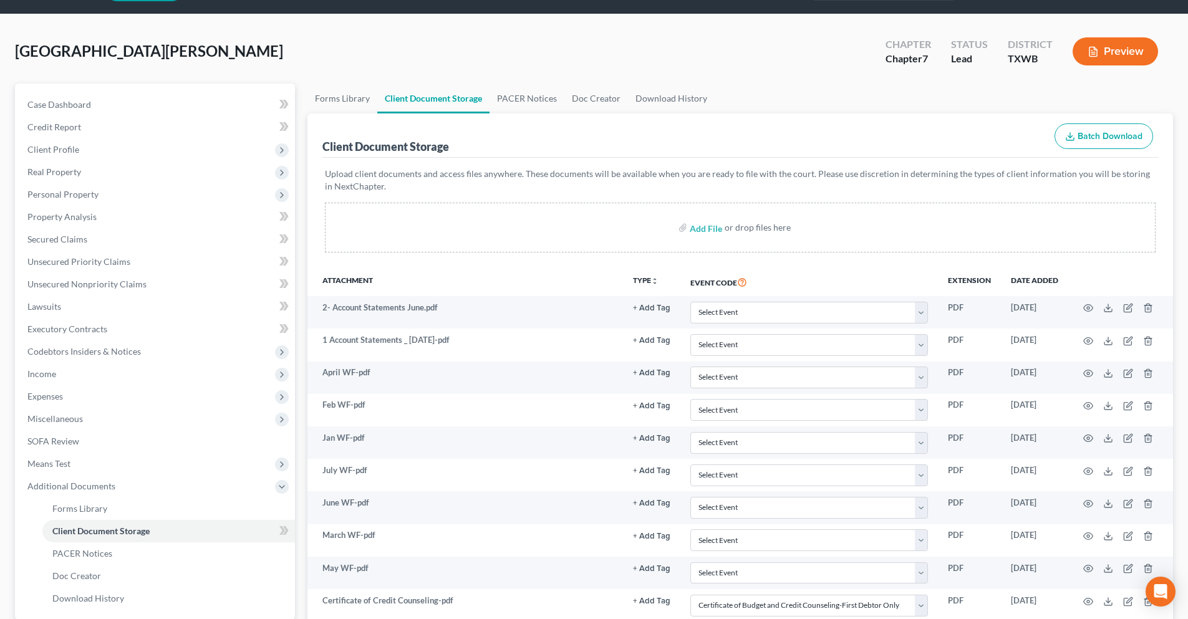
scroll to position [0, 0]
